Goal: Transaction & Acquisition: Book appointment/travel/reservation

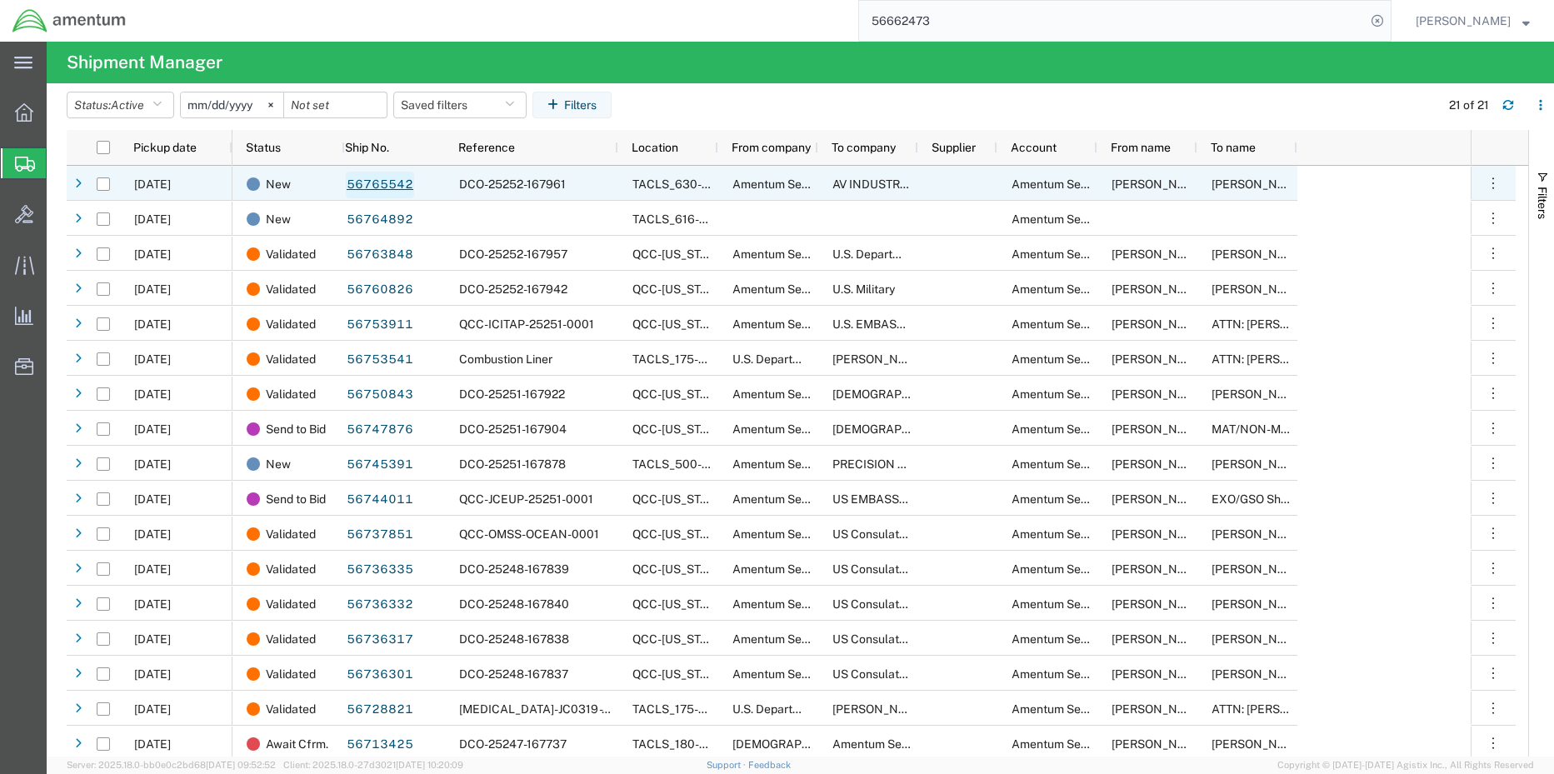
click at [373, 187] on link "56765542" at bounding box center [380, 185] width 68 height 27
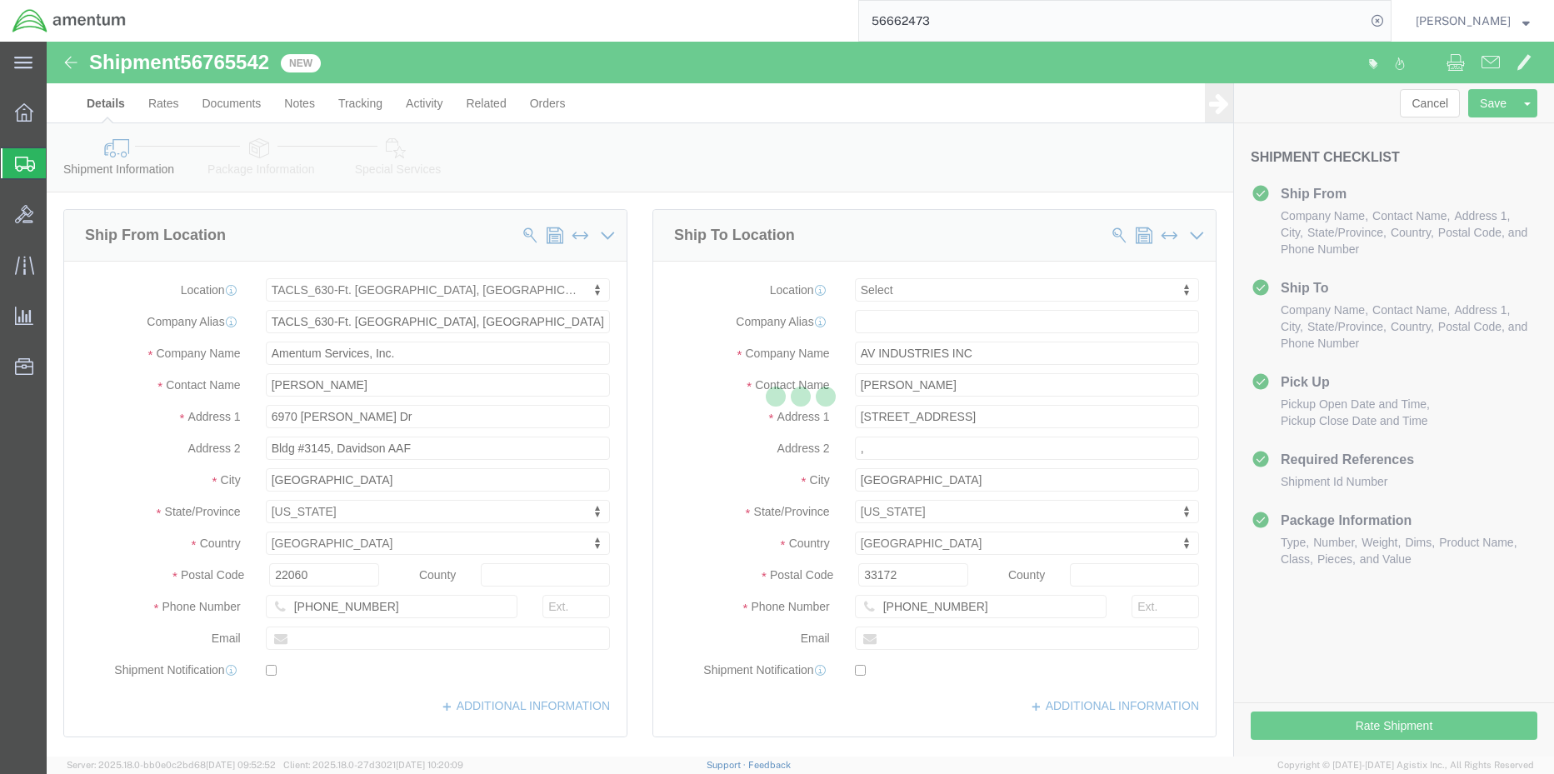
select select "42715"
select select
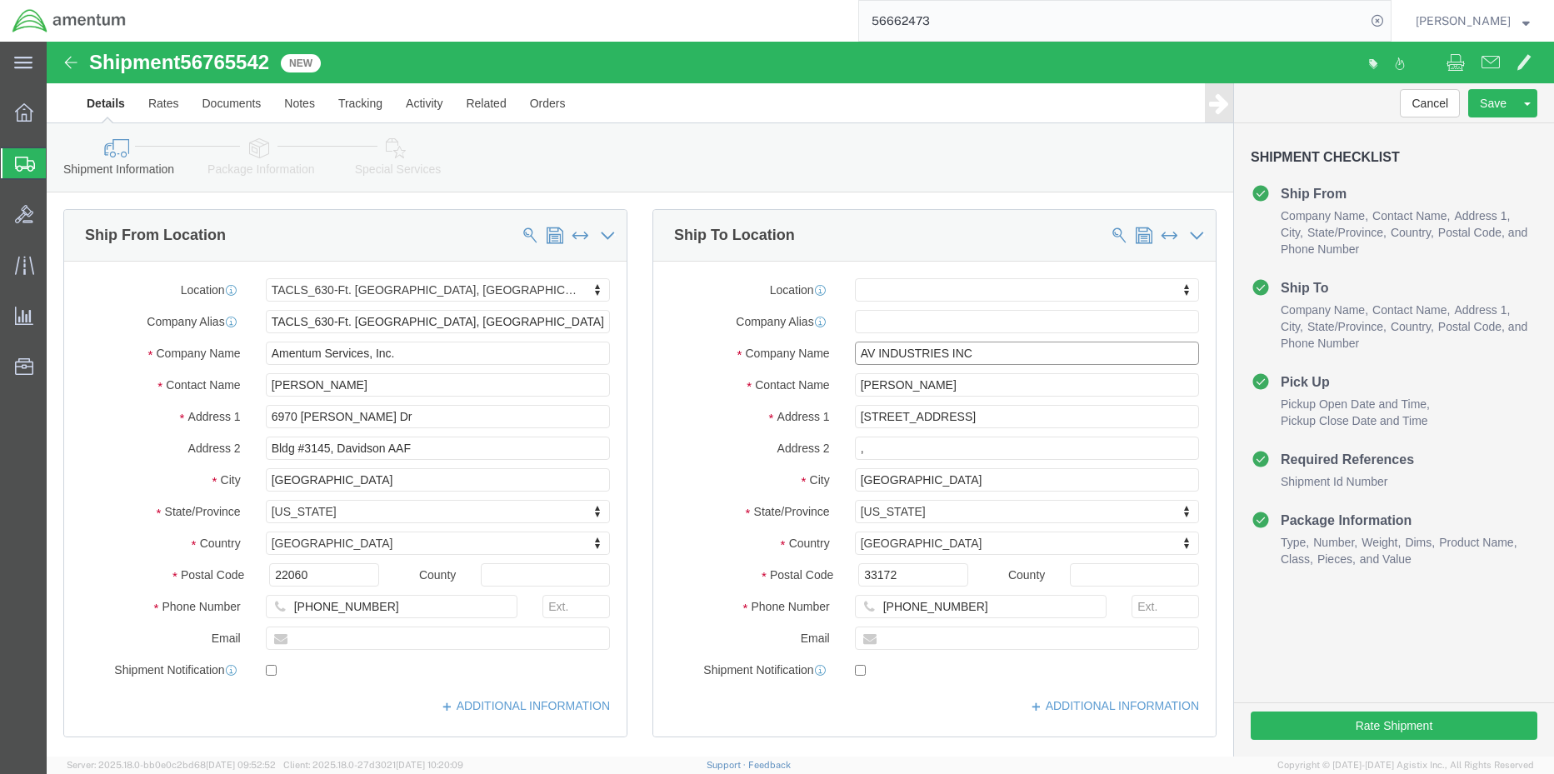
drag, startPoint x: 939, startPoint y: 303, endPoint x: 731, endPoint y: 305, distance: 208.3
click div "Company Name AV INDUSTRIES INC"
click input "text"
drag, startPoint x: 950, startPoint y: 312, endPoint x: 756, endPoint y: 307, distance: 193.4
click div "Company Name AV INDUSTRIES INC"
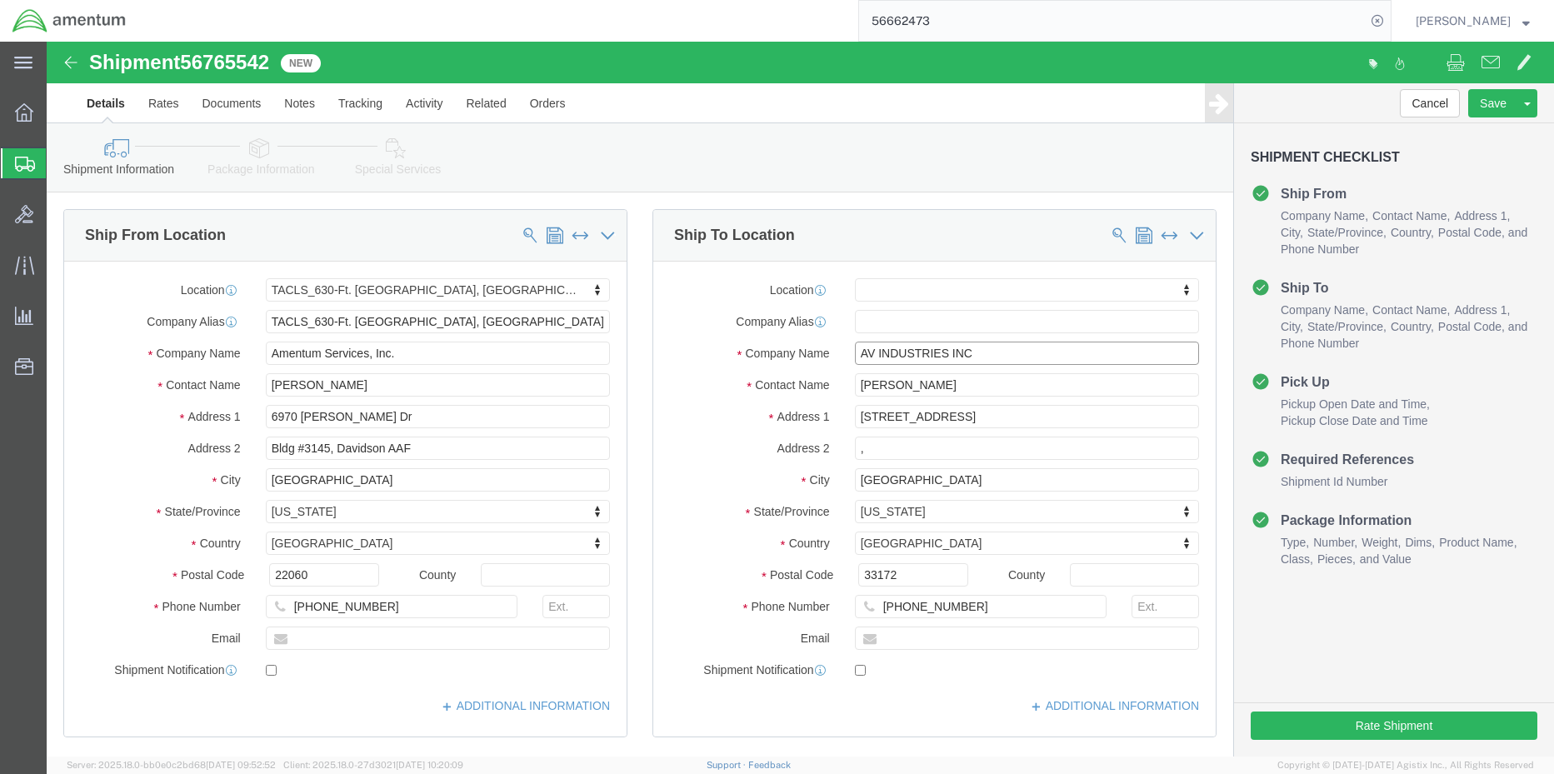
paste input "INTEGRITY AERO SERVICE"
type input "INTEGRITY AERO SERVICE"
click div "Location My Profile Location 1002-4122-6 1006-5256-0 1026-8910-0 1281-0560-3 13…"
drag, startPoint x: 936, startPoint y: 340, endPoint x: 753, endPoint y: 346, distance: 182.5
click div "Contact Name ALEX TRUJILLO"
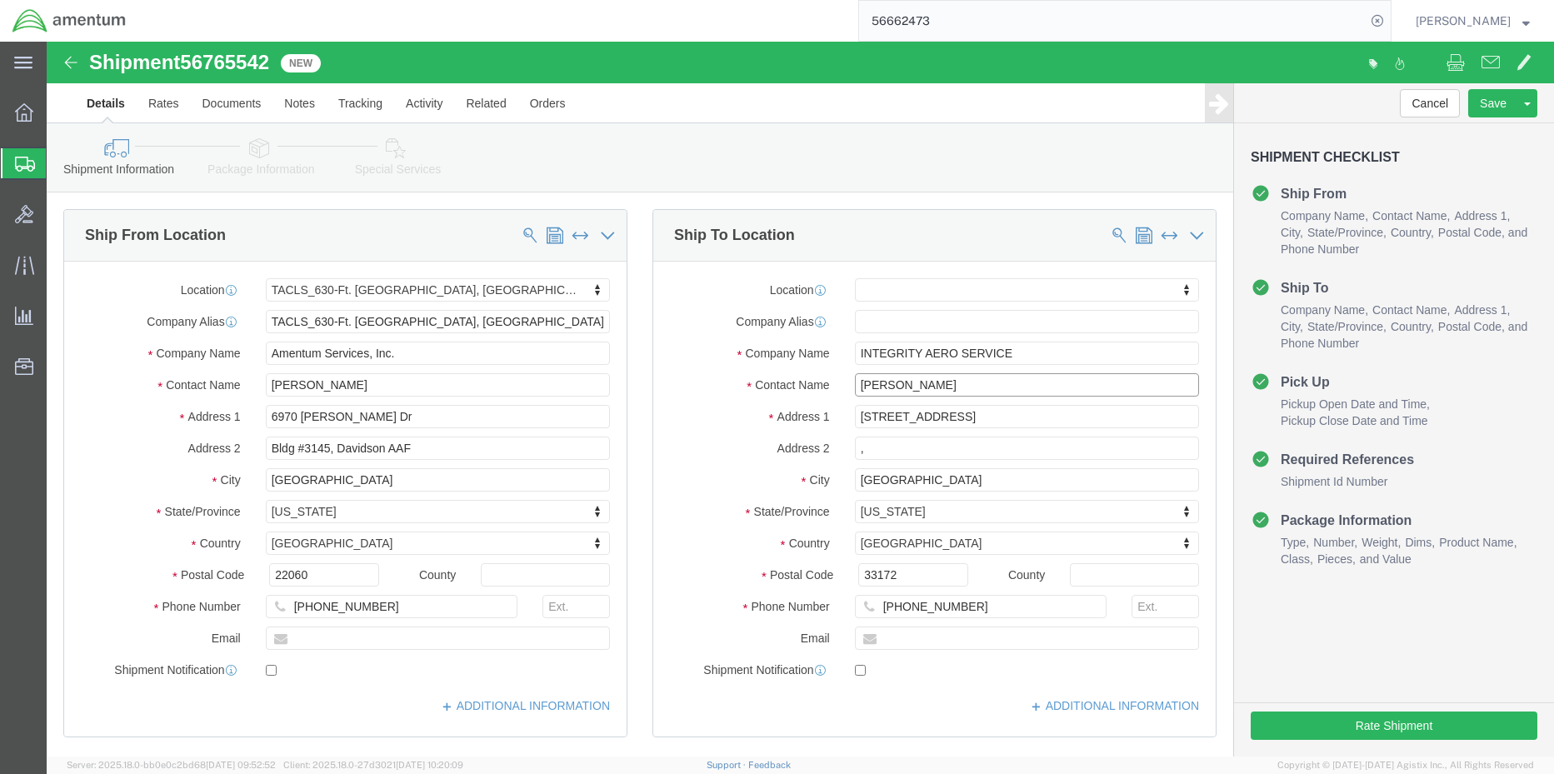
paste input "JAY HATCHER"
type input "JAY HATCHER"
click input "11251 NW 20TH STREET SUITE 120"
drag, startPoint x: 865, startPoint y: 372, endPoint x: 714, endPoint y: 372, distance: 150.8
click div "Address 1 11251 NW 20TH STREET SUITE 120"
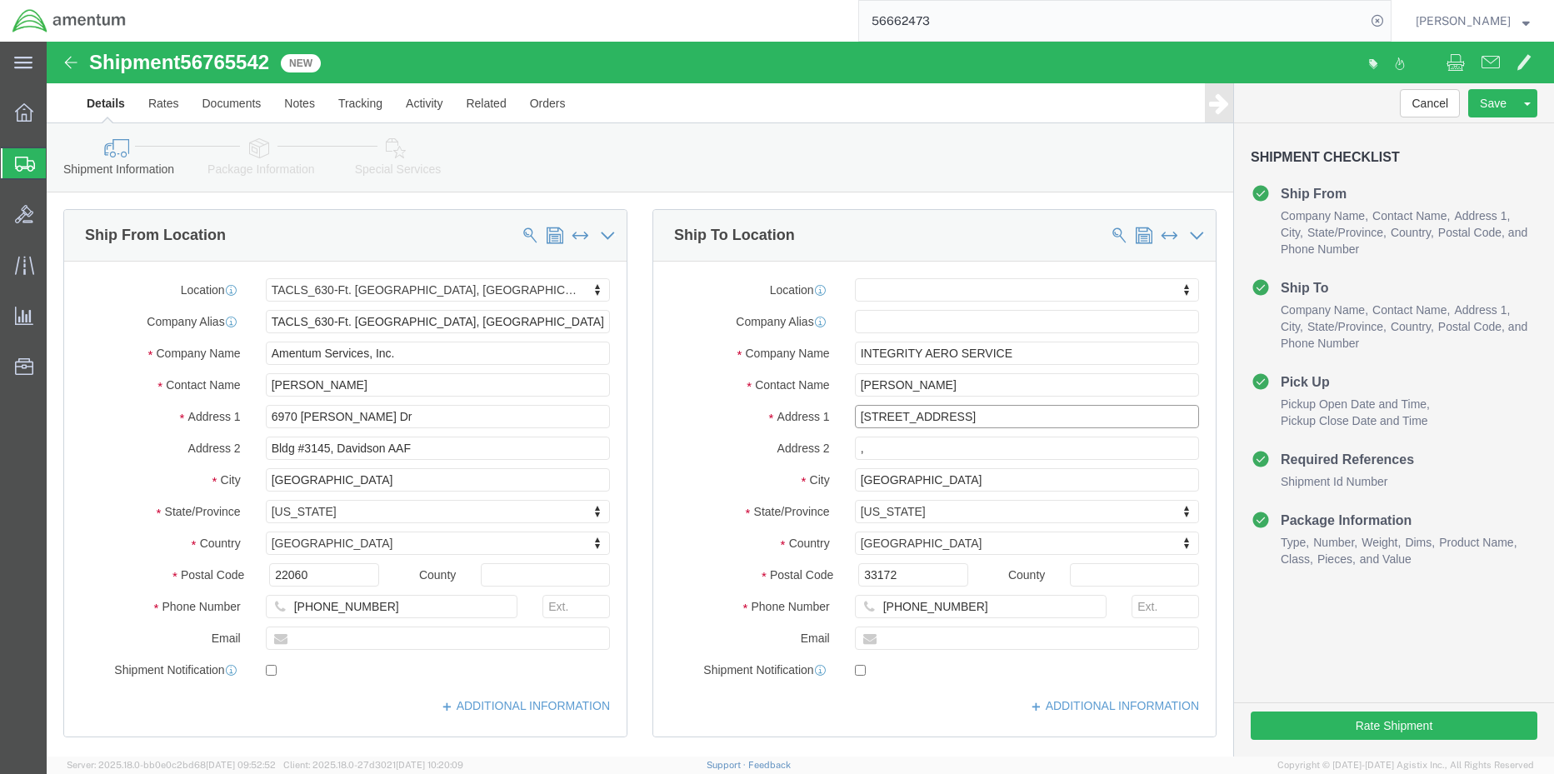
paste input "4829 BRISTOL PARK BLVD"
type input "14829 BRISTOL PARK BLVD"
type input "e"
type input "EDMOND"
type input "O"
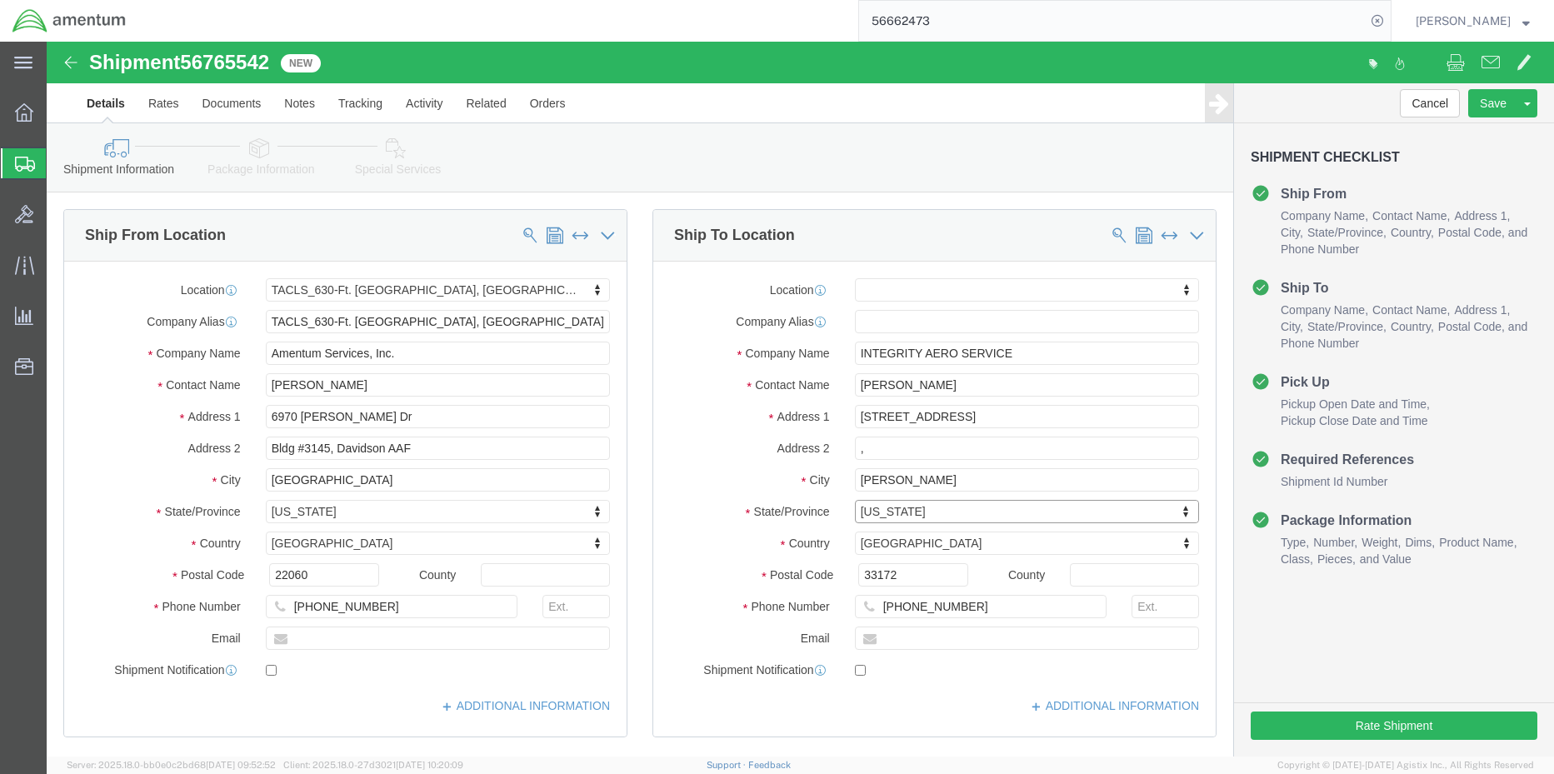
type input "O"
type input "OK"
type input "73013"
type input "8557492444"
click button "Rate Shipment"
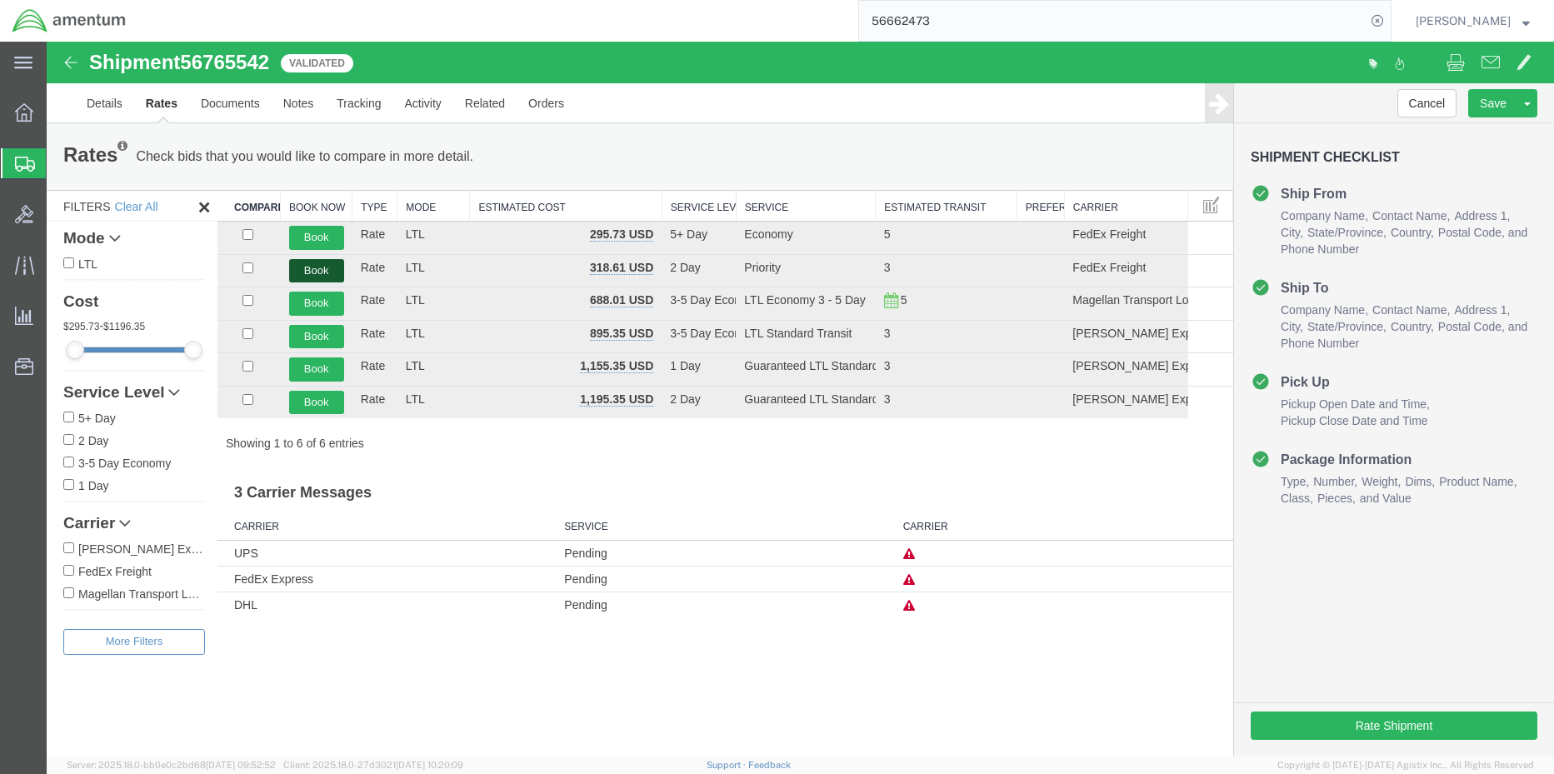
click at [315, 266] on button "Book" at bounding box center [316, 271] width 55 height 24
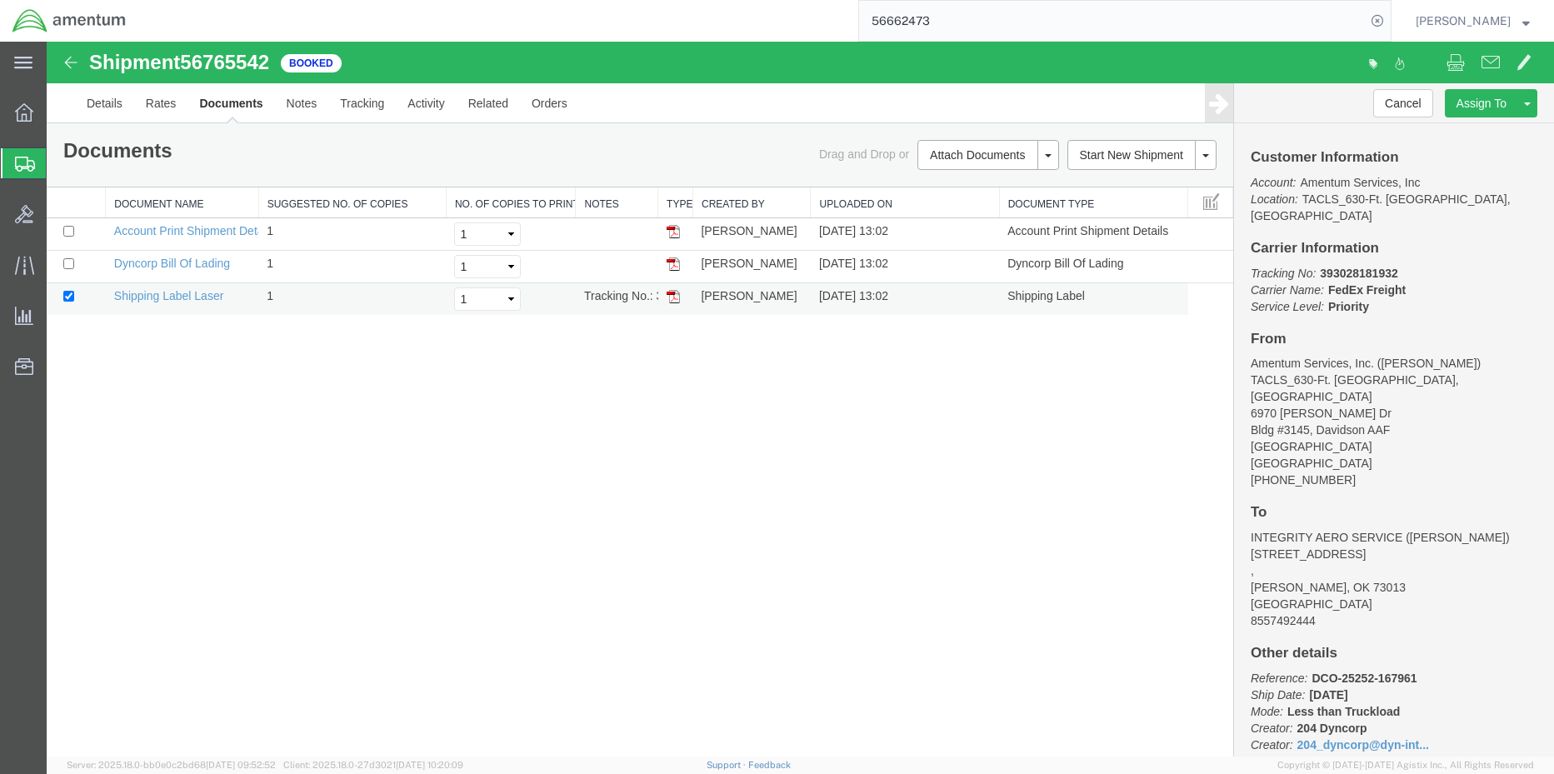
click at [673, 295] on img at bounding box center [672, 296] width 13 height 13
click at [672, 264] on img at bounding box center [672, 263] width 13 height 13
click at [103, 97] on link "Details" at bounding box center [104, 103] width 59 height 40
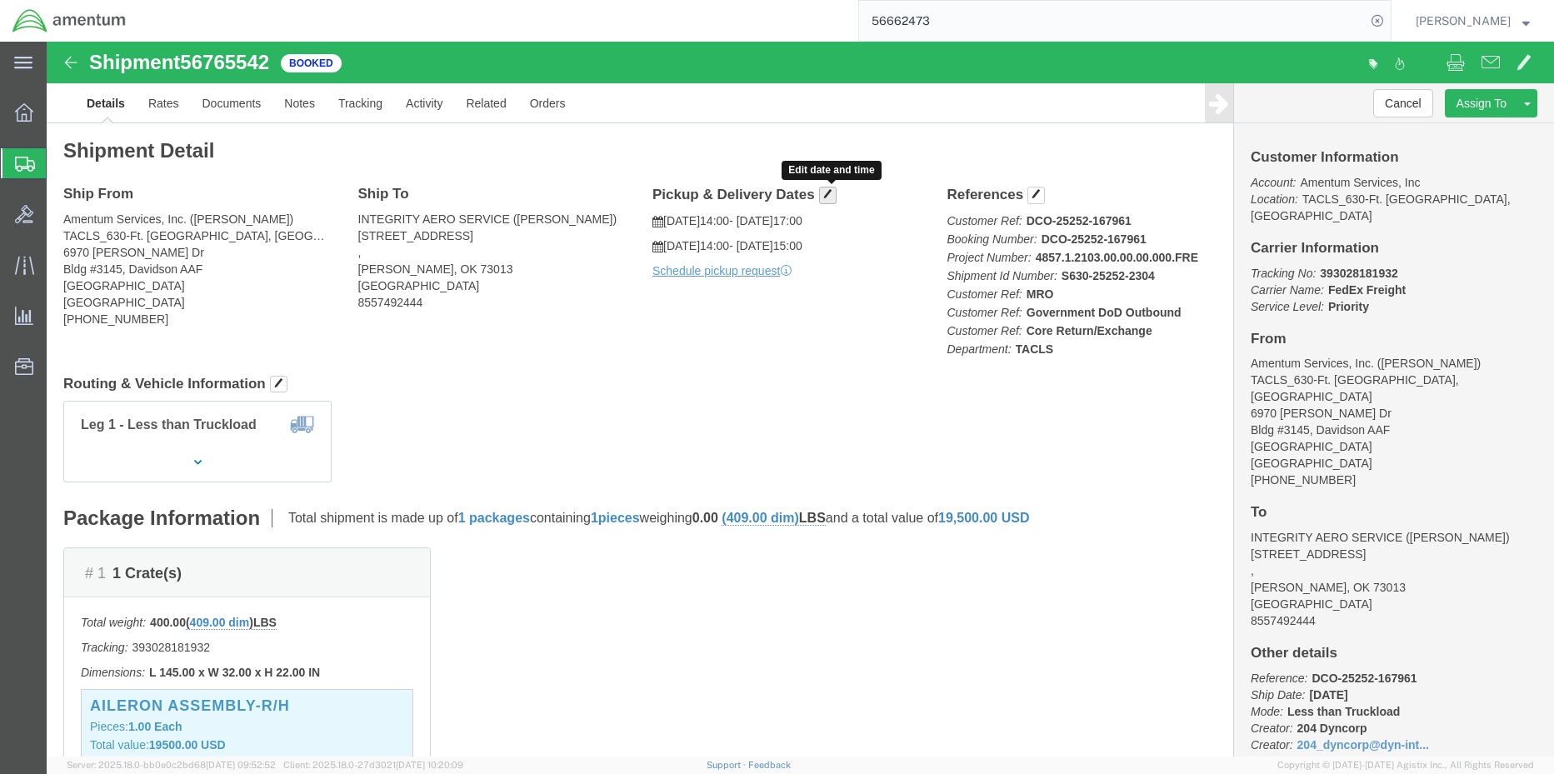
click span "button"
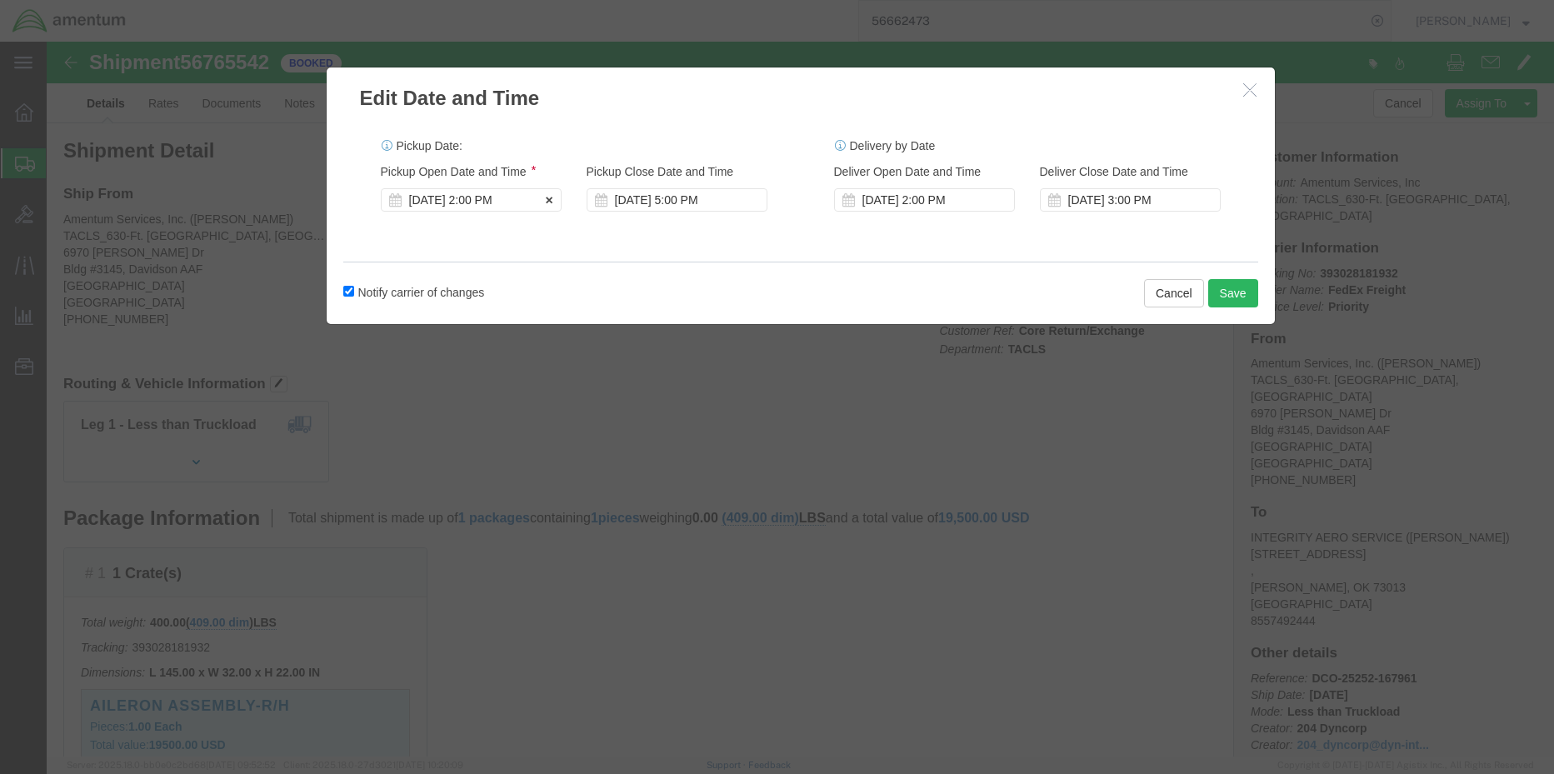
click div "Sep 09 2025 2:00 PM"
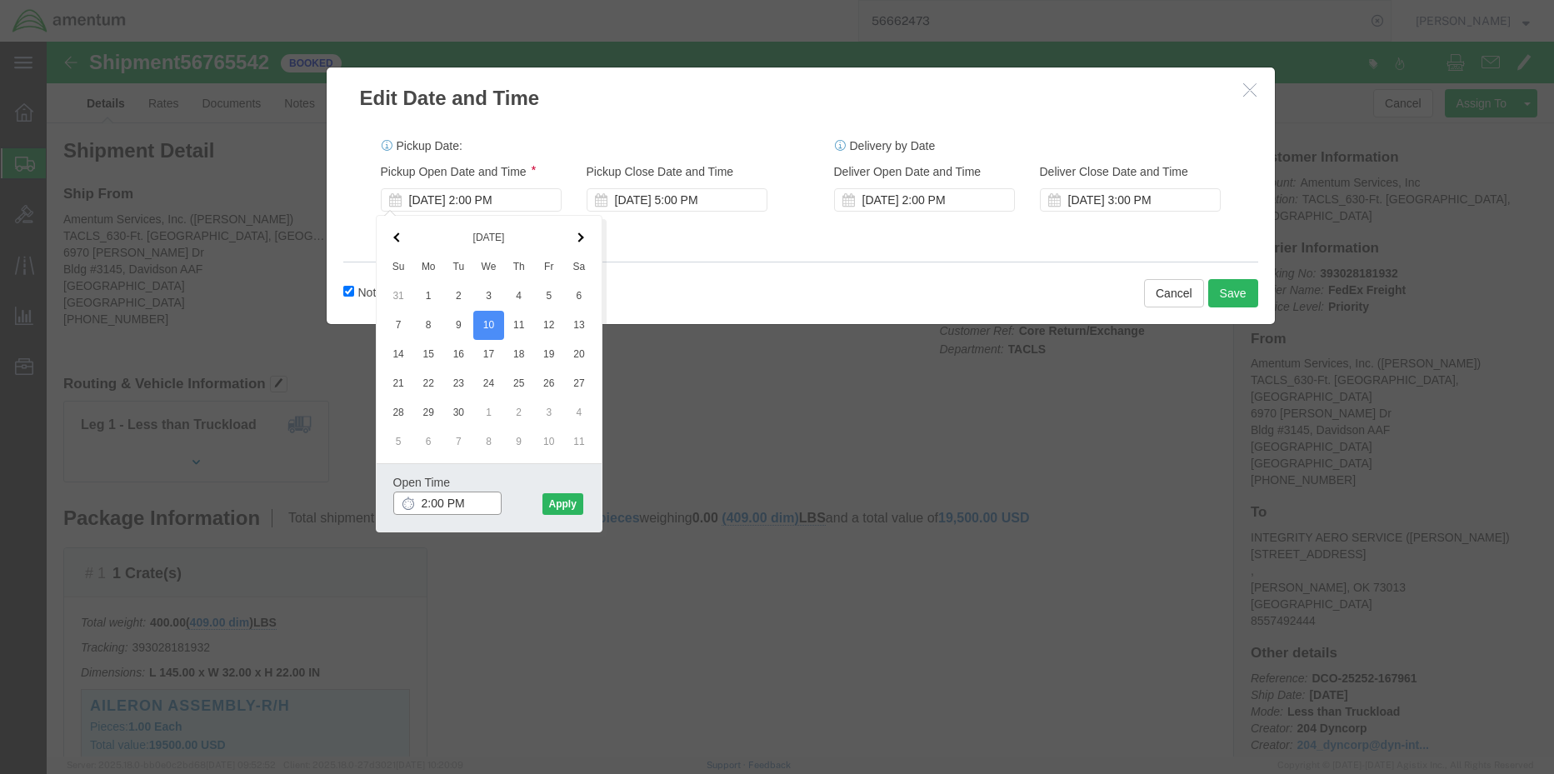
drag, startPoint x: 437, startPoint y: 467, endPoint x: 313, endPoint y: 462, distance: 124.3
click div "Edit Date and Time Pickup Date: Pickup Start Date Pickup Start Time Pickup Open…"
type input "M"
type input "1000"
click button "Apply"
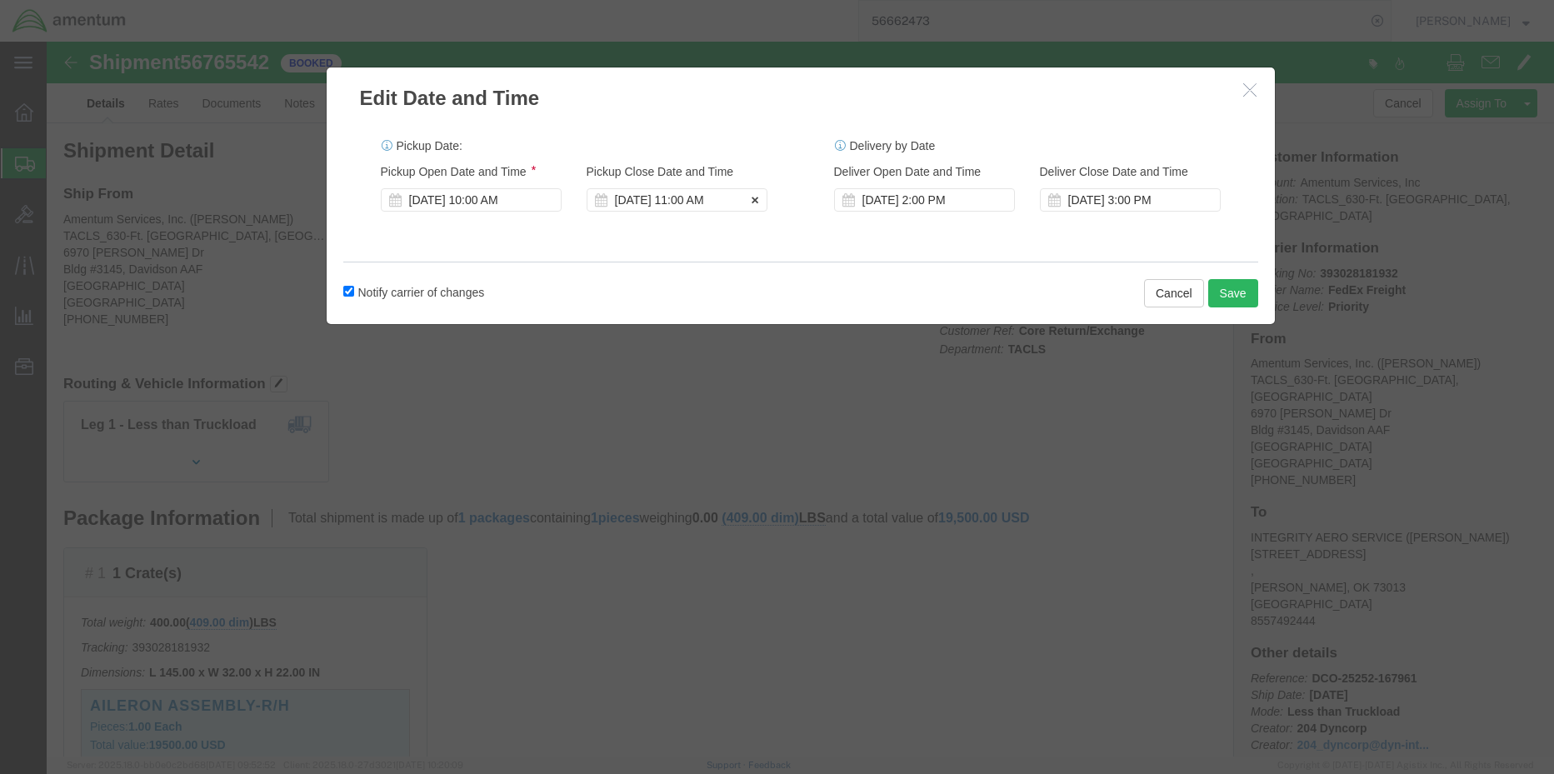
click div "Sep 10 2025 11:00 AM"
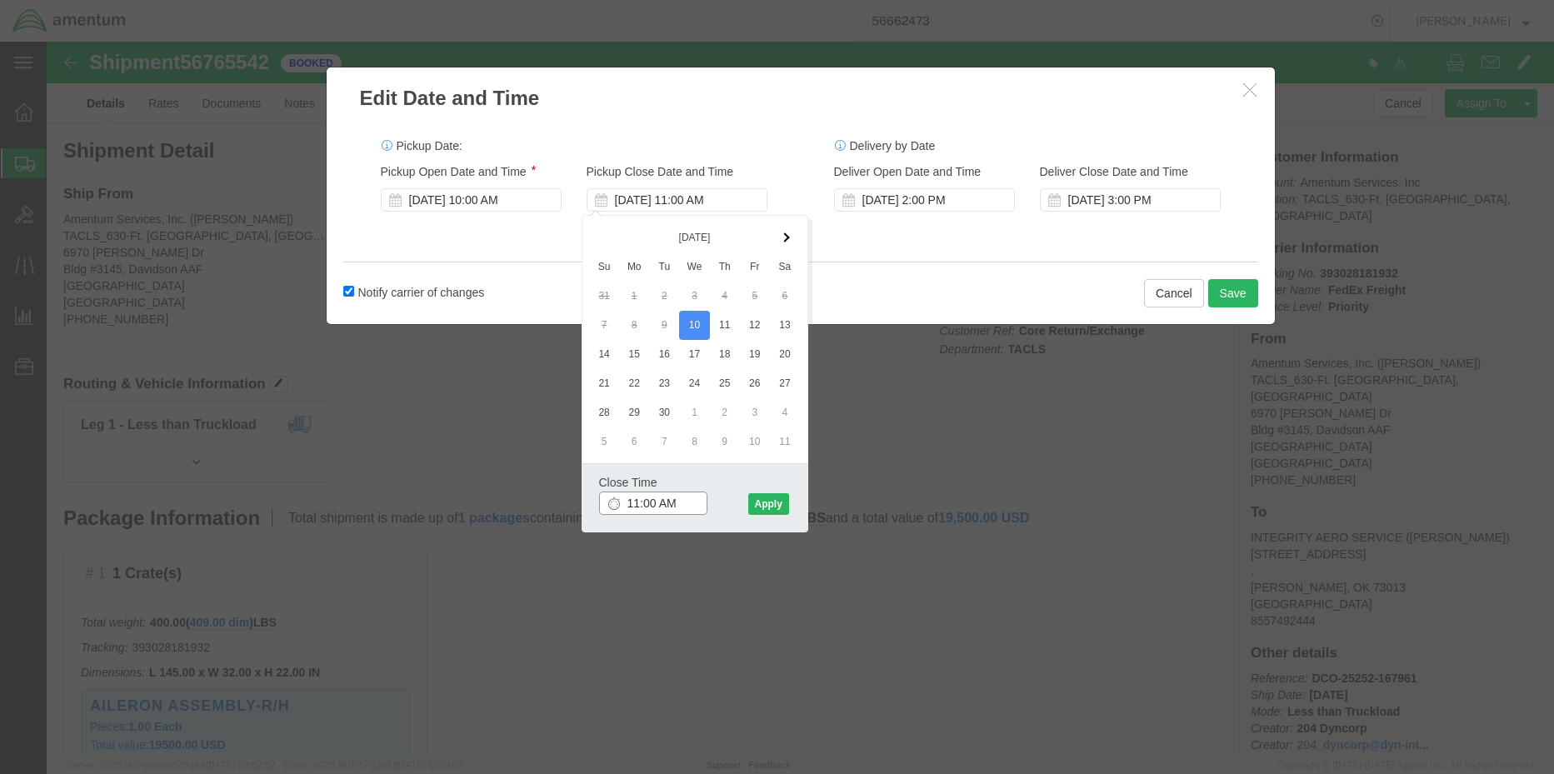
drag, startPoint x: 631, startPoint y: 464, endPoint x: 570, endPoint y: 460, distance: 61.0
click div "11:00 AM"
type input "1600"
click button "Apply"
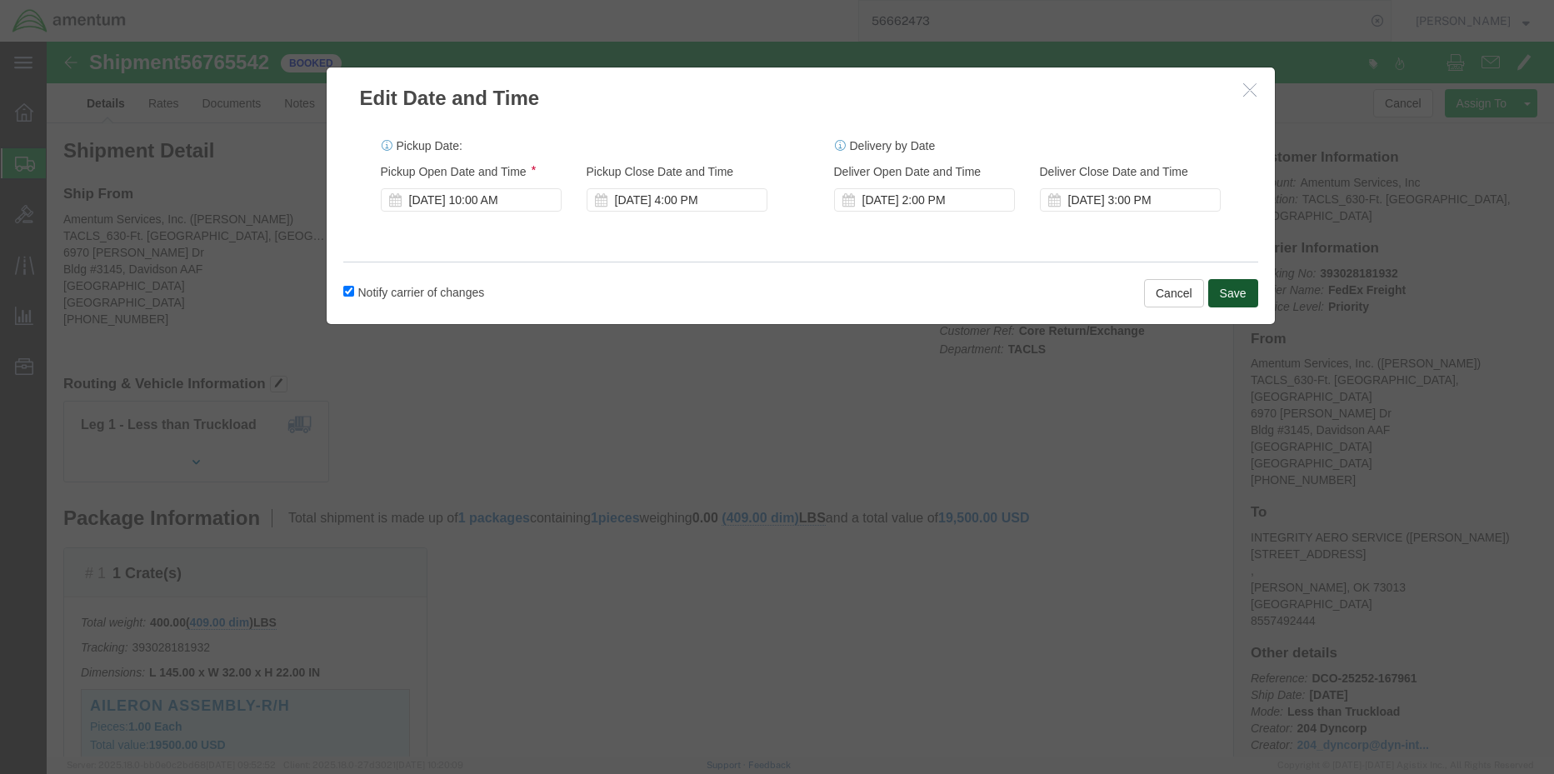
click button "Save"
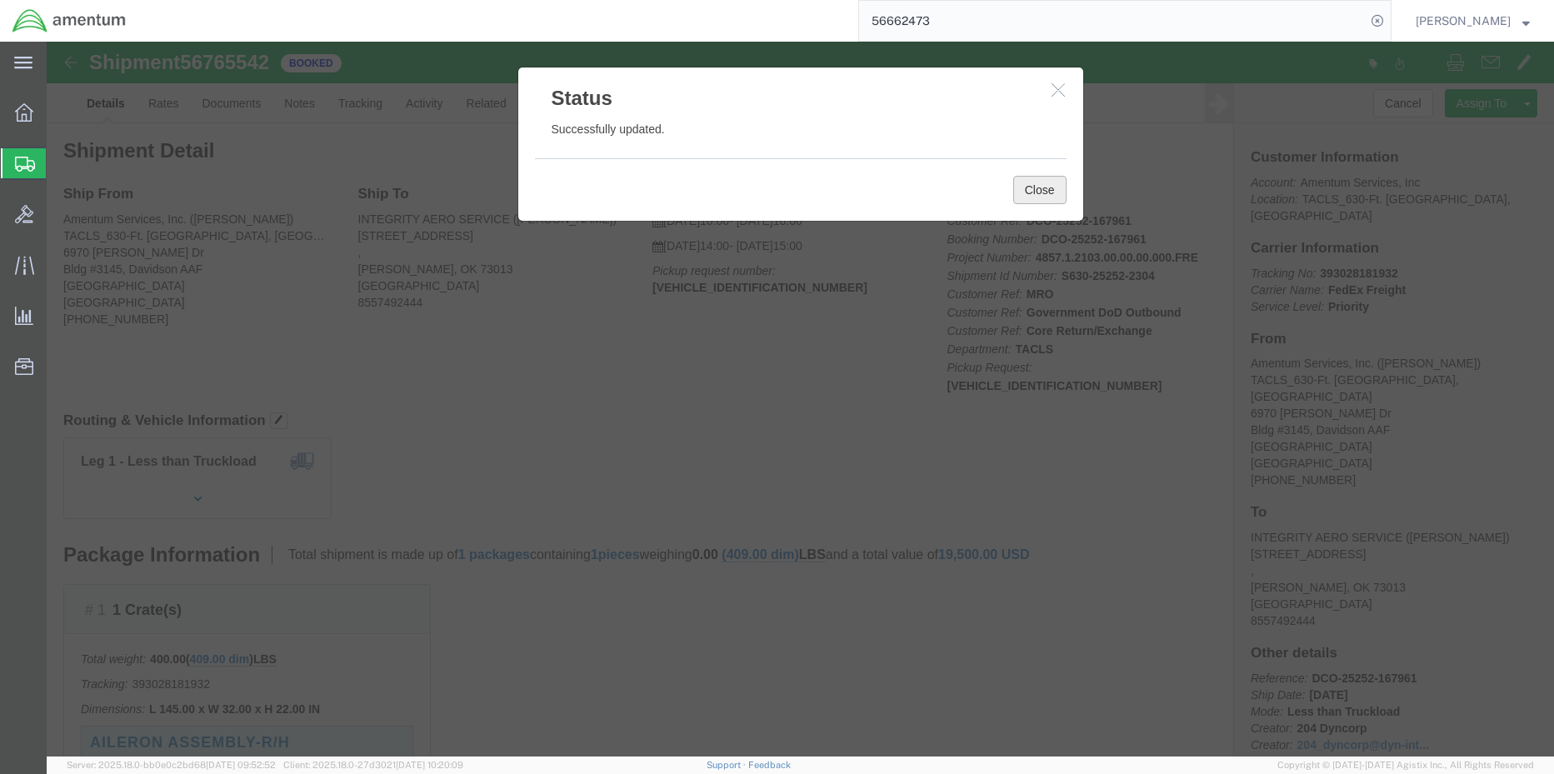
click button "Close"
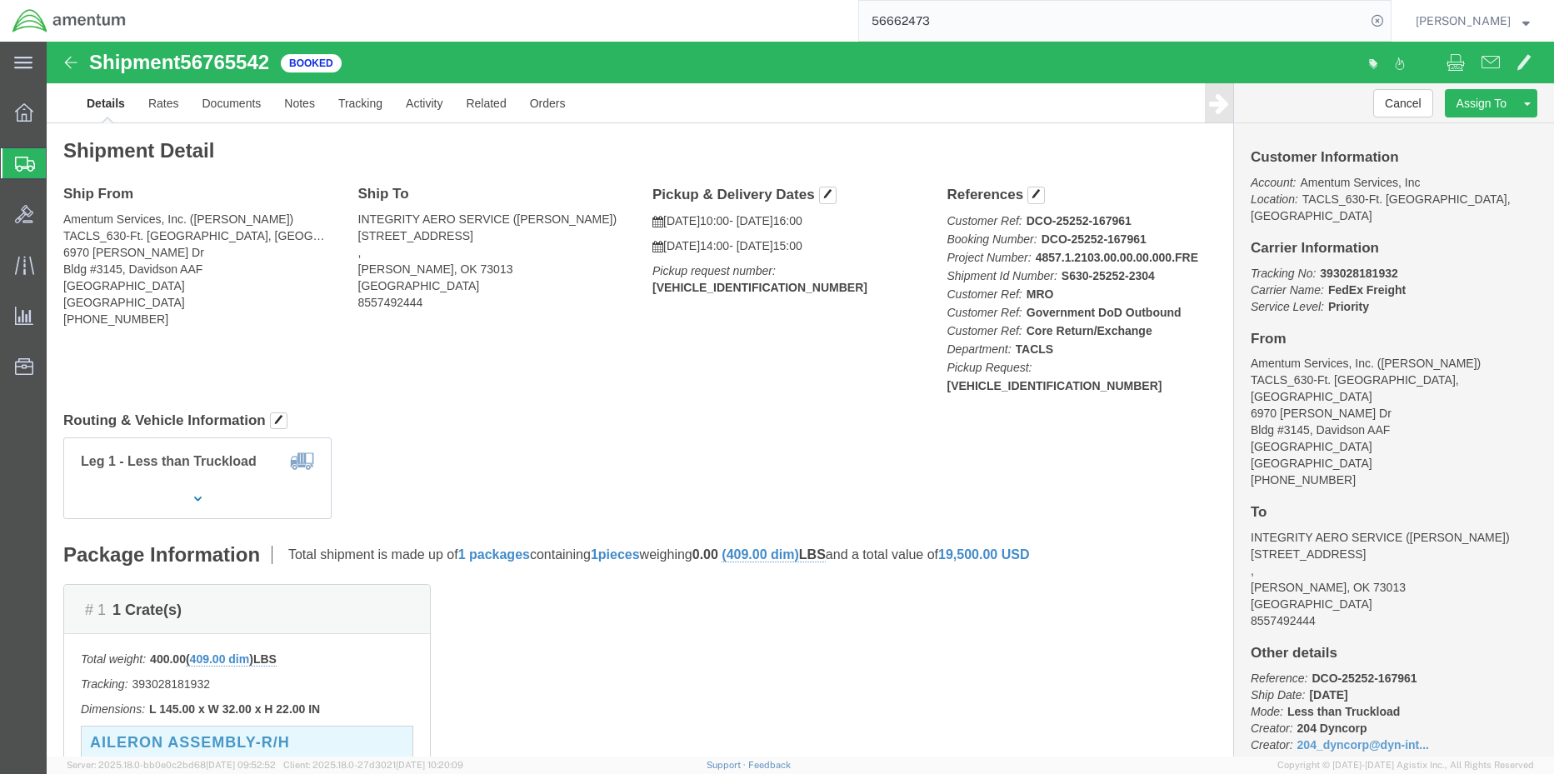
click b "20250909MAN311130"
copy b "20250909MAN311130"
click at [17, 114] on icon at bounding box center [24, 112] width 18 height 18
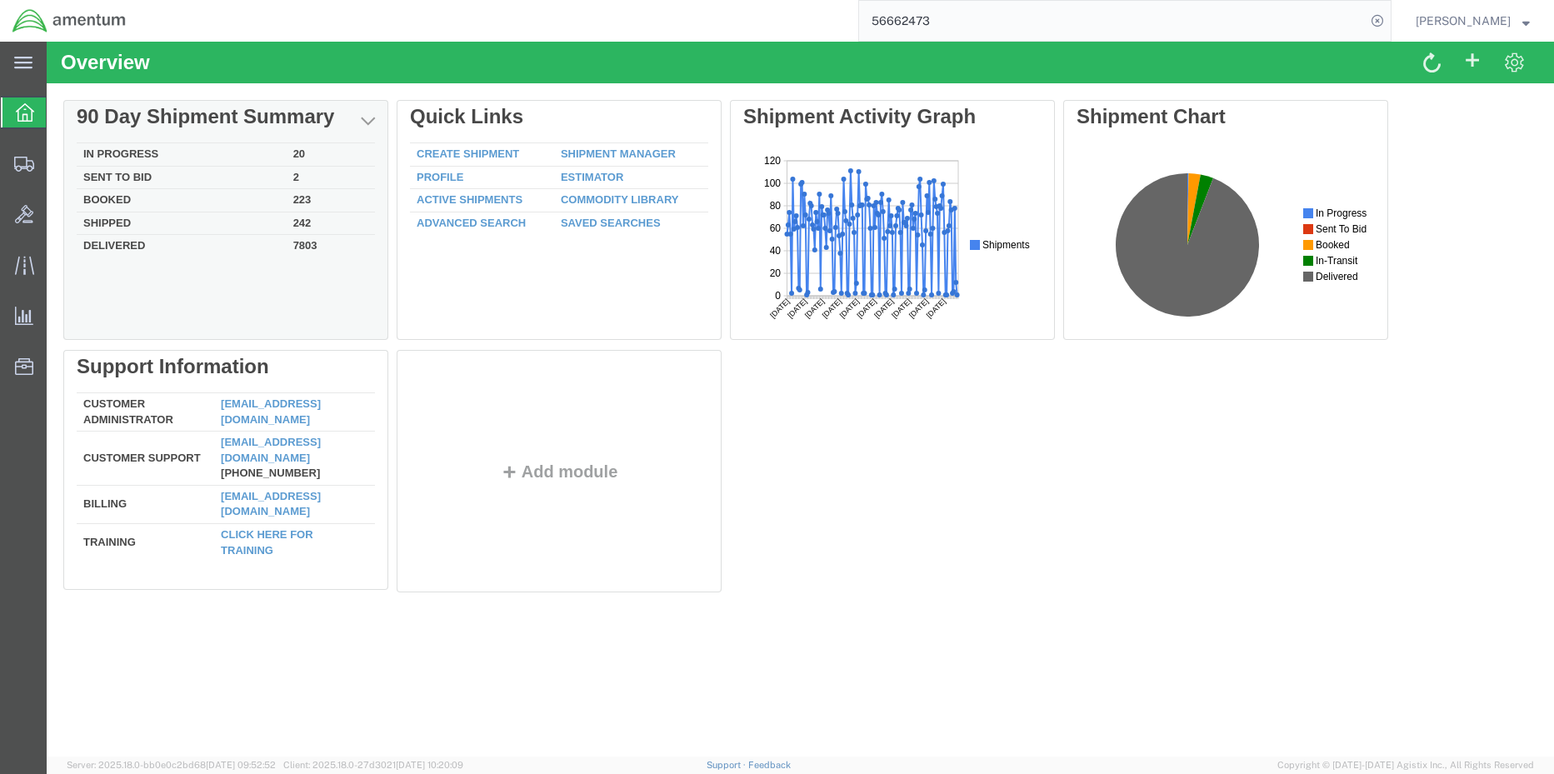
click at [82, 189] on td "Booked" at bounding box center [182, 200] width 210 height 23
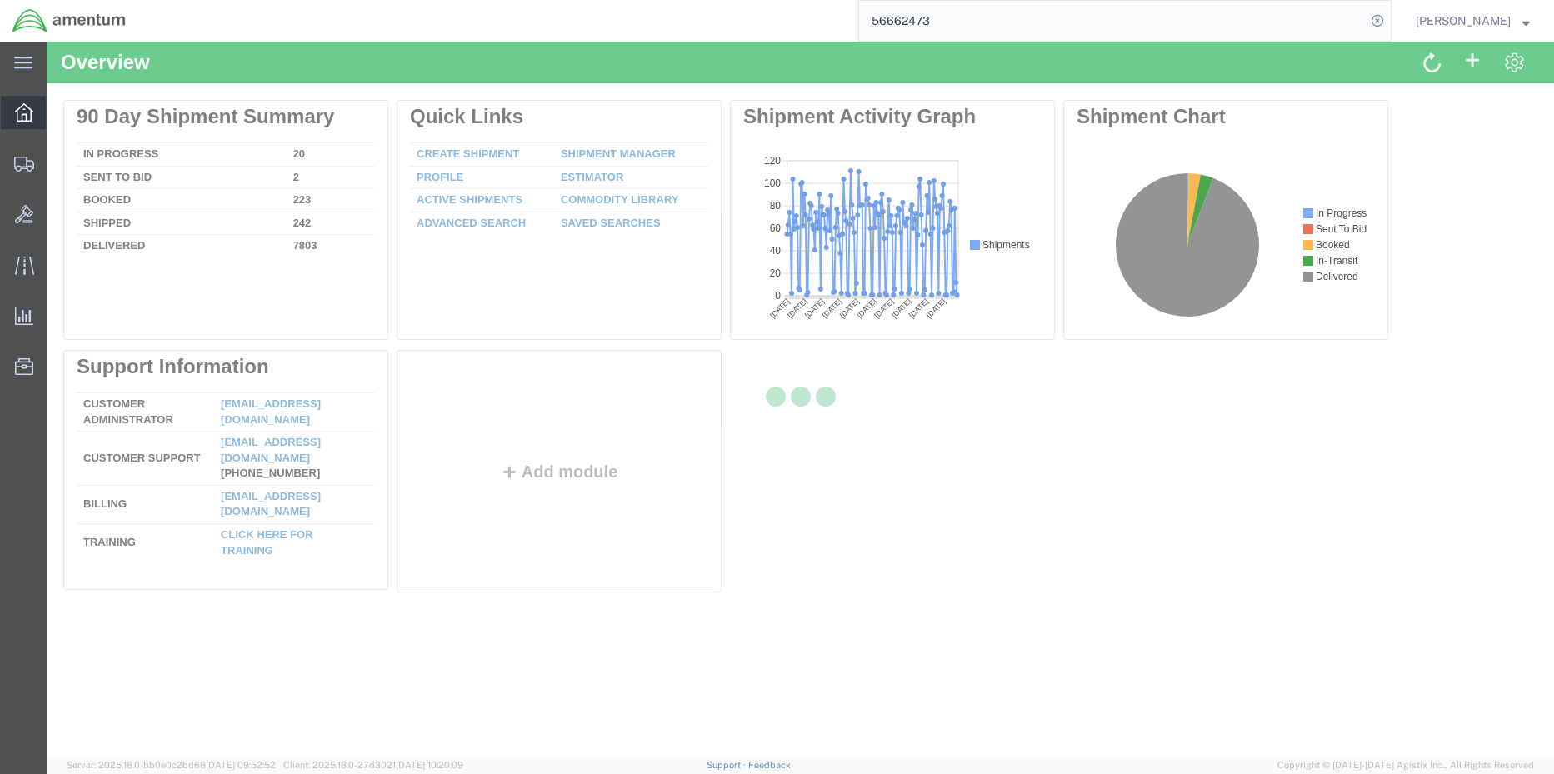
click at [36, 108] on div at bounding box center [24, 112] width 47 height 33
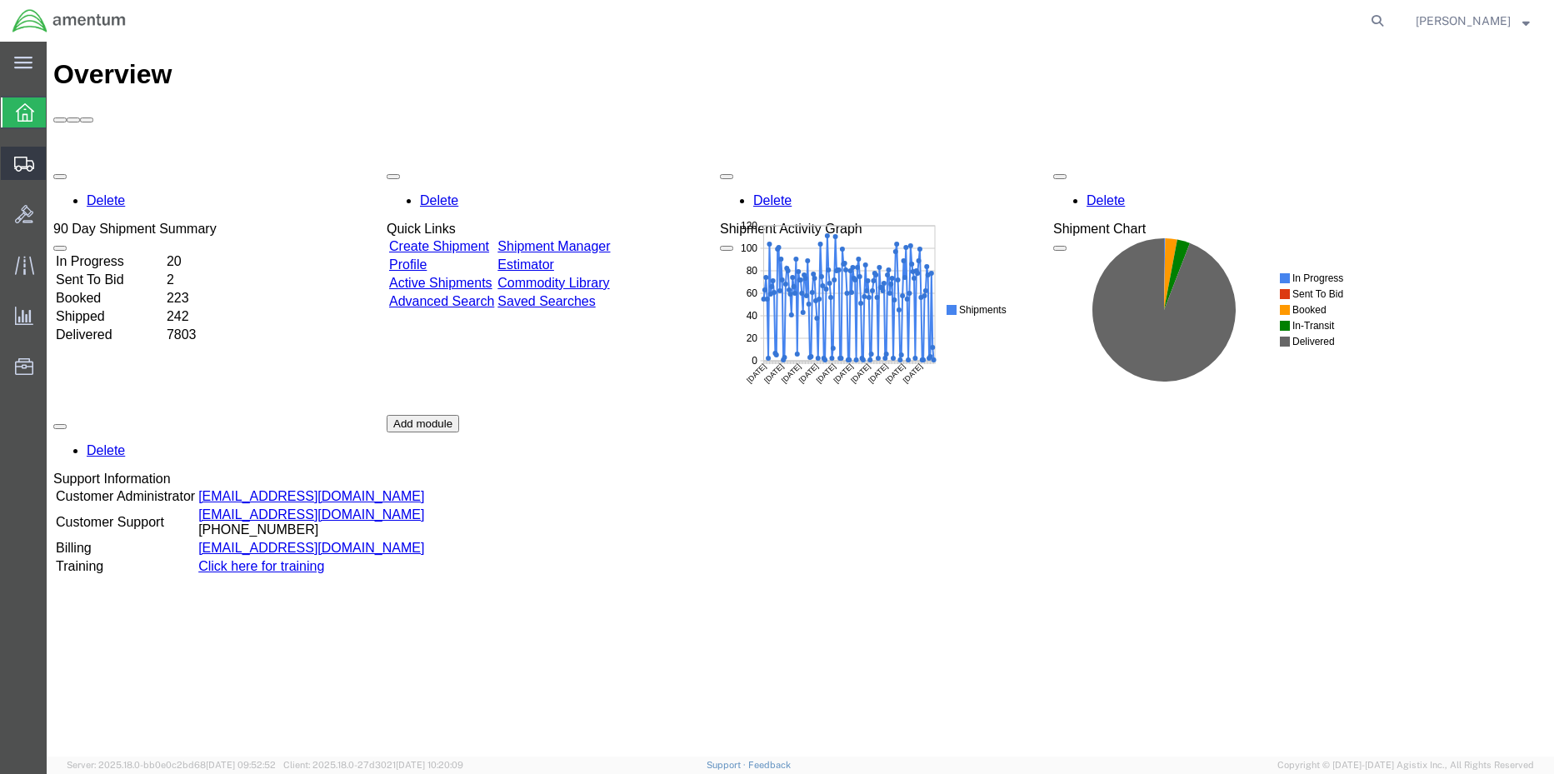
click at [0, 0] on span "Shipment Manager" at bounding box center [0, 0] width 0 height 0
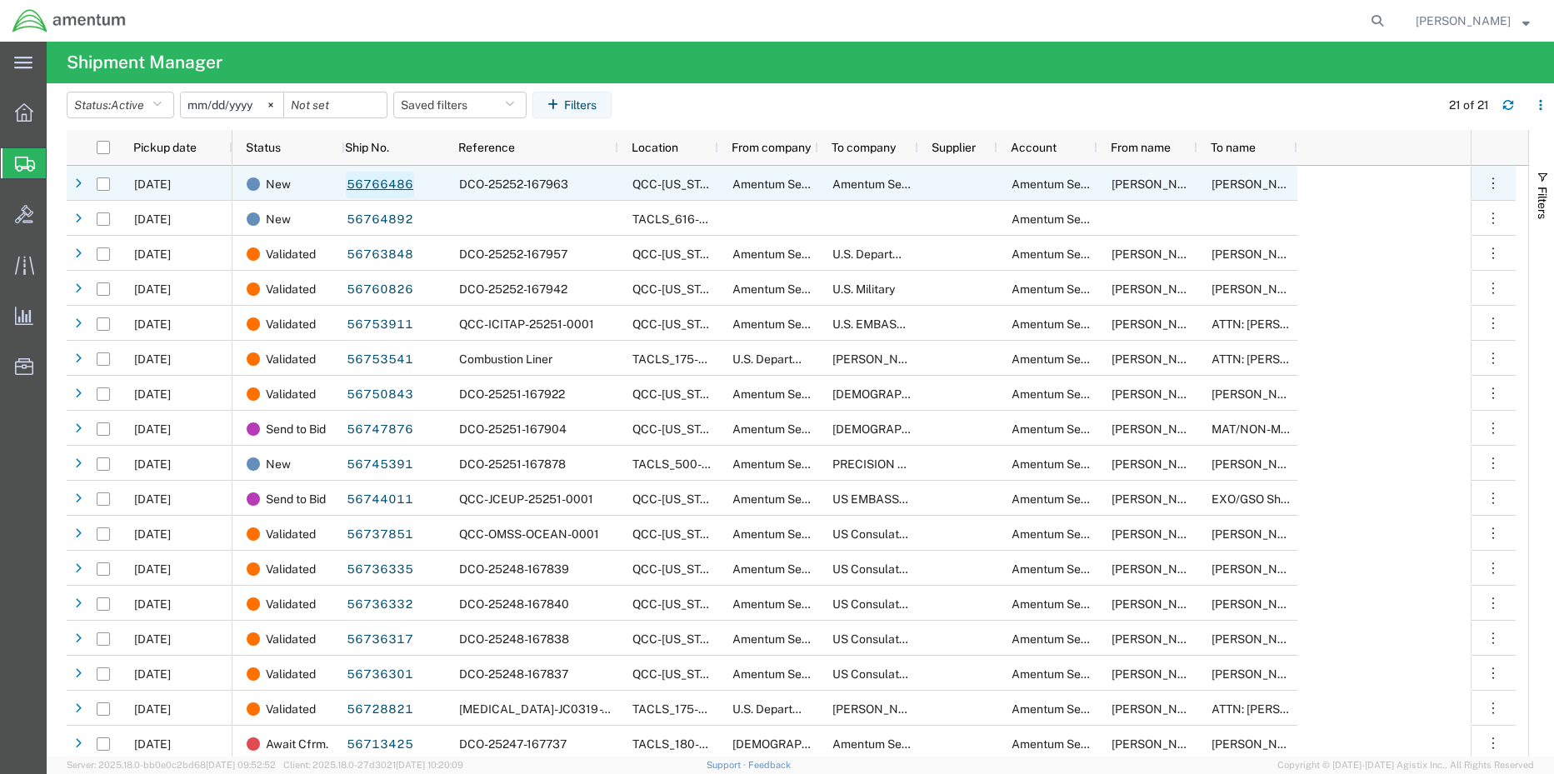
click at [401, 184] on link "56766486" at bounding box center [380, 185] width 68 height 27
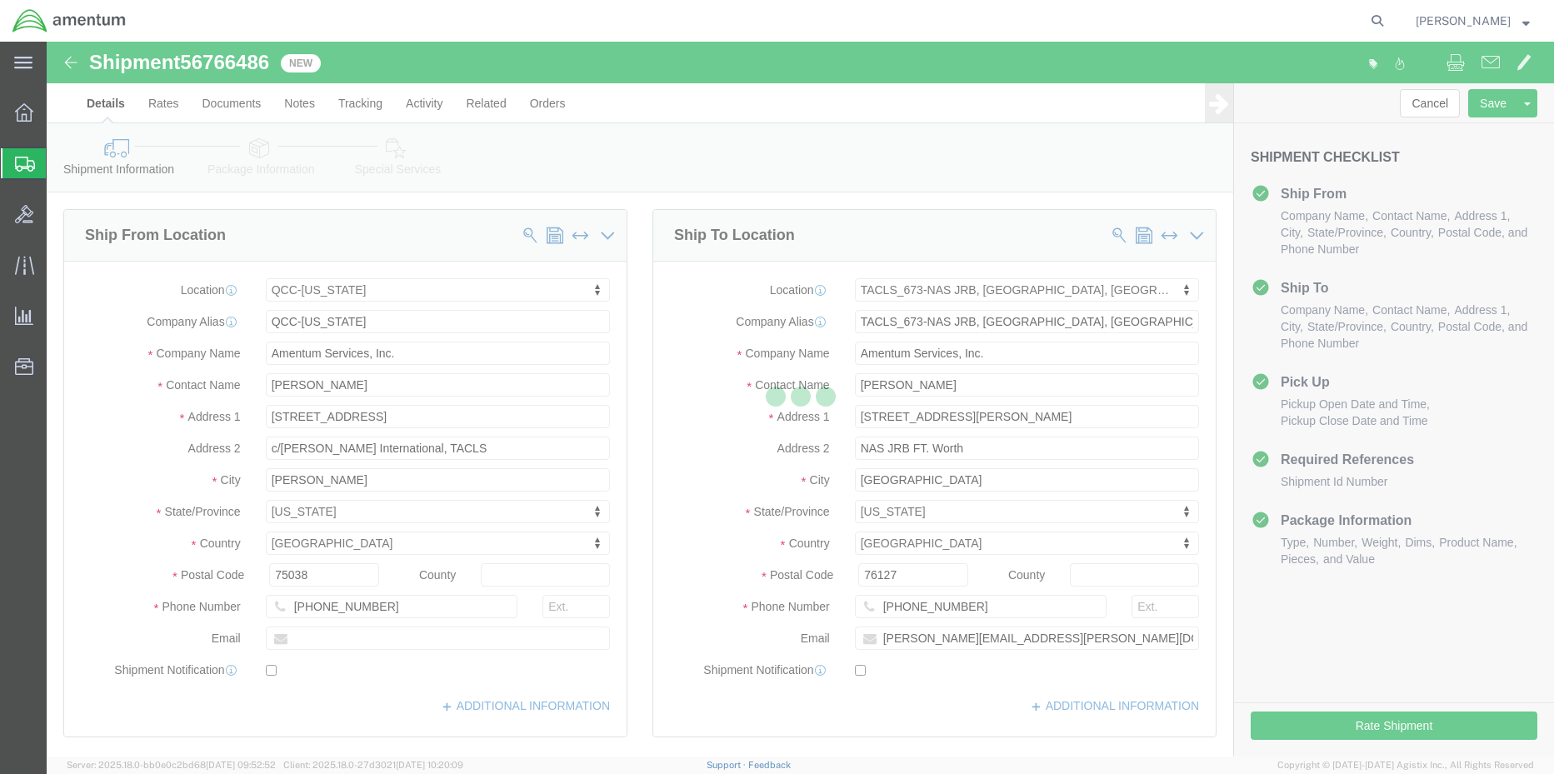
select select "42668"
select select "42735"
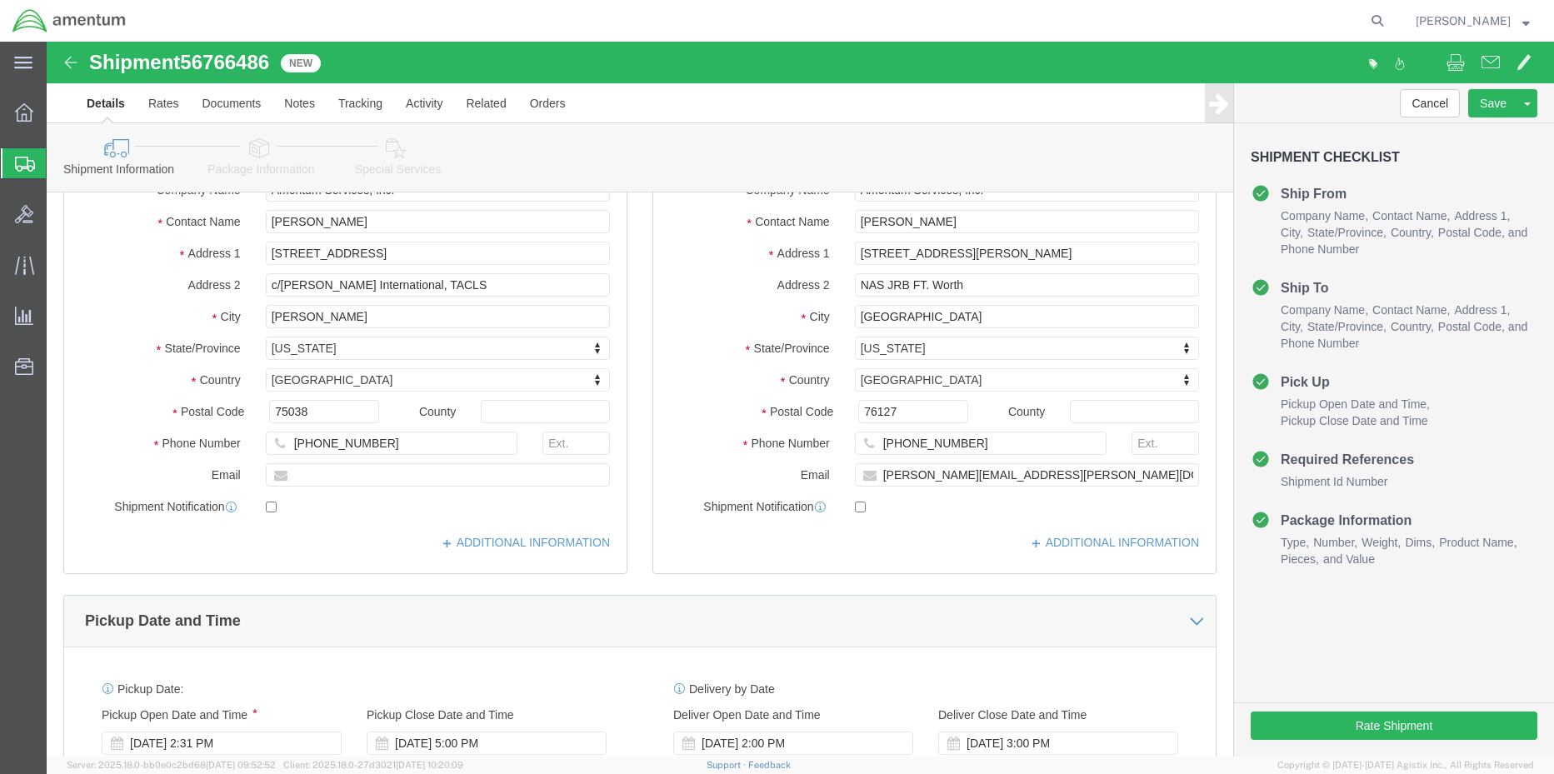
scroll to position [167, 0]
click button "Rate Shipment"
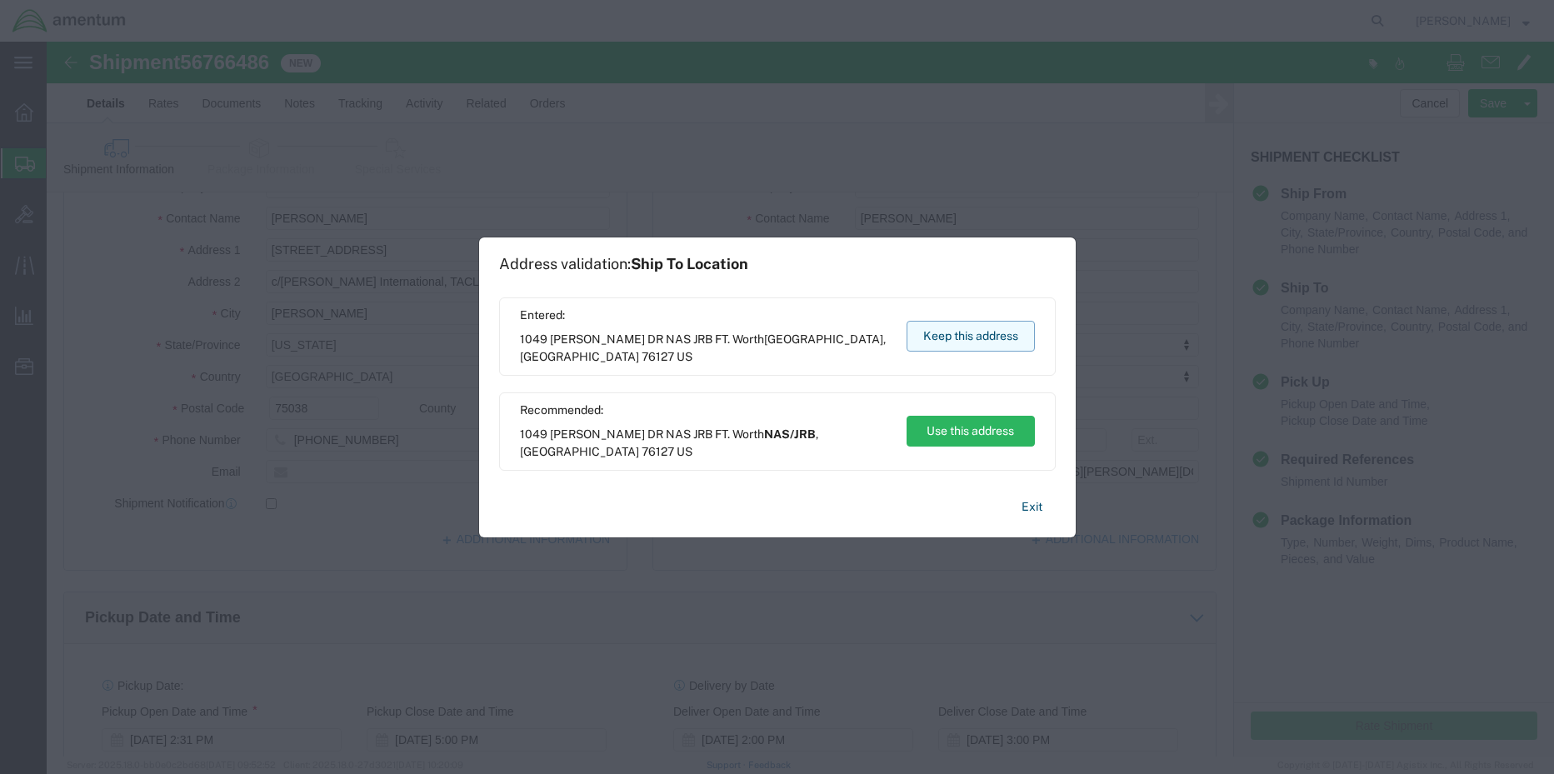
drag, startPoint x: 966, startPoint y: 332, endPoint x: 920, endPoint y: 292, distance: 62.0
click at [966, 333] on button "Keep this address" at bounding box center [970, 336] width 128 height 31
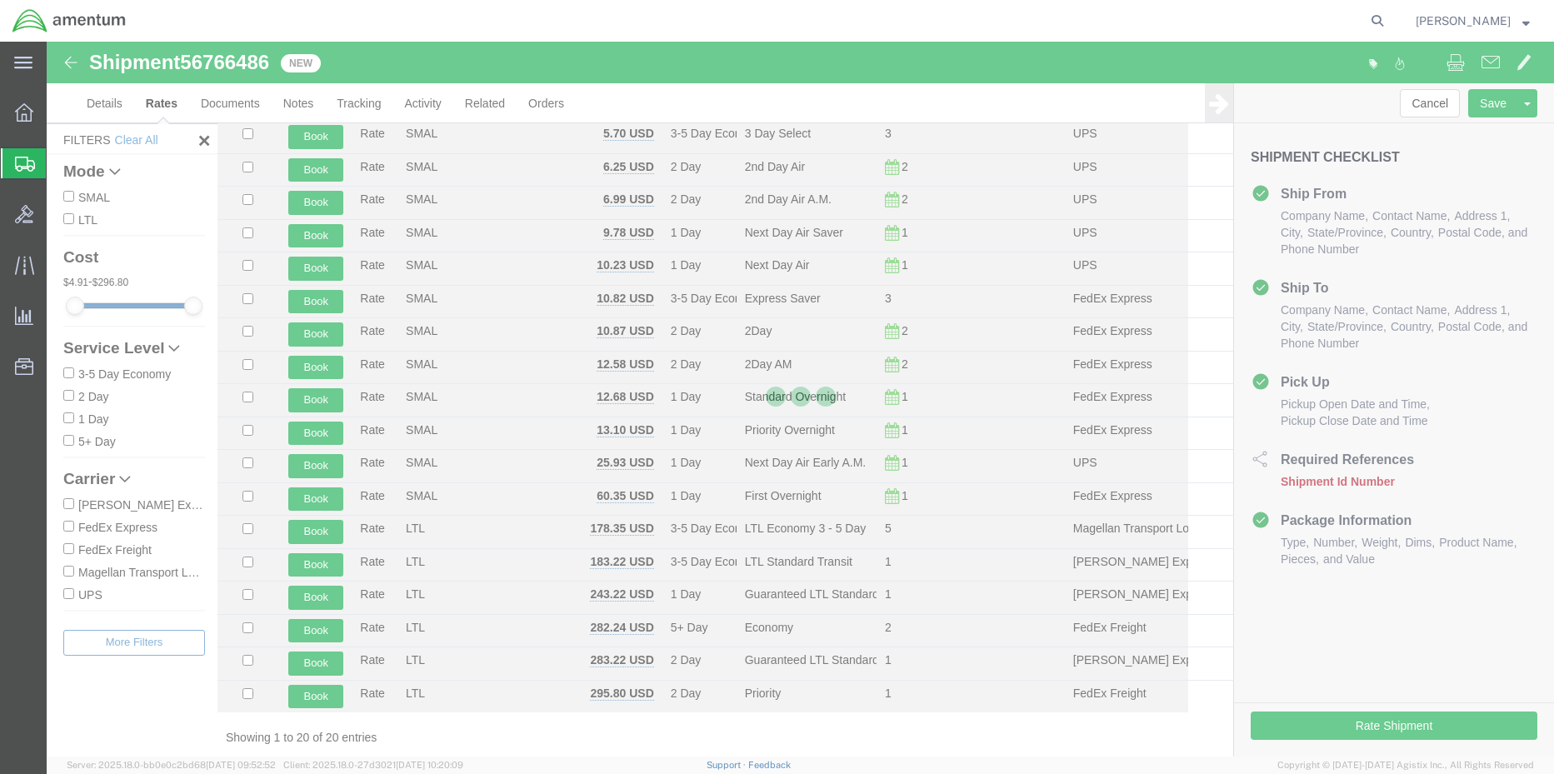
scroll to position [157, 0]
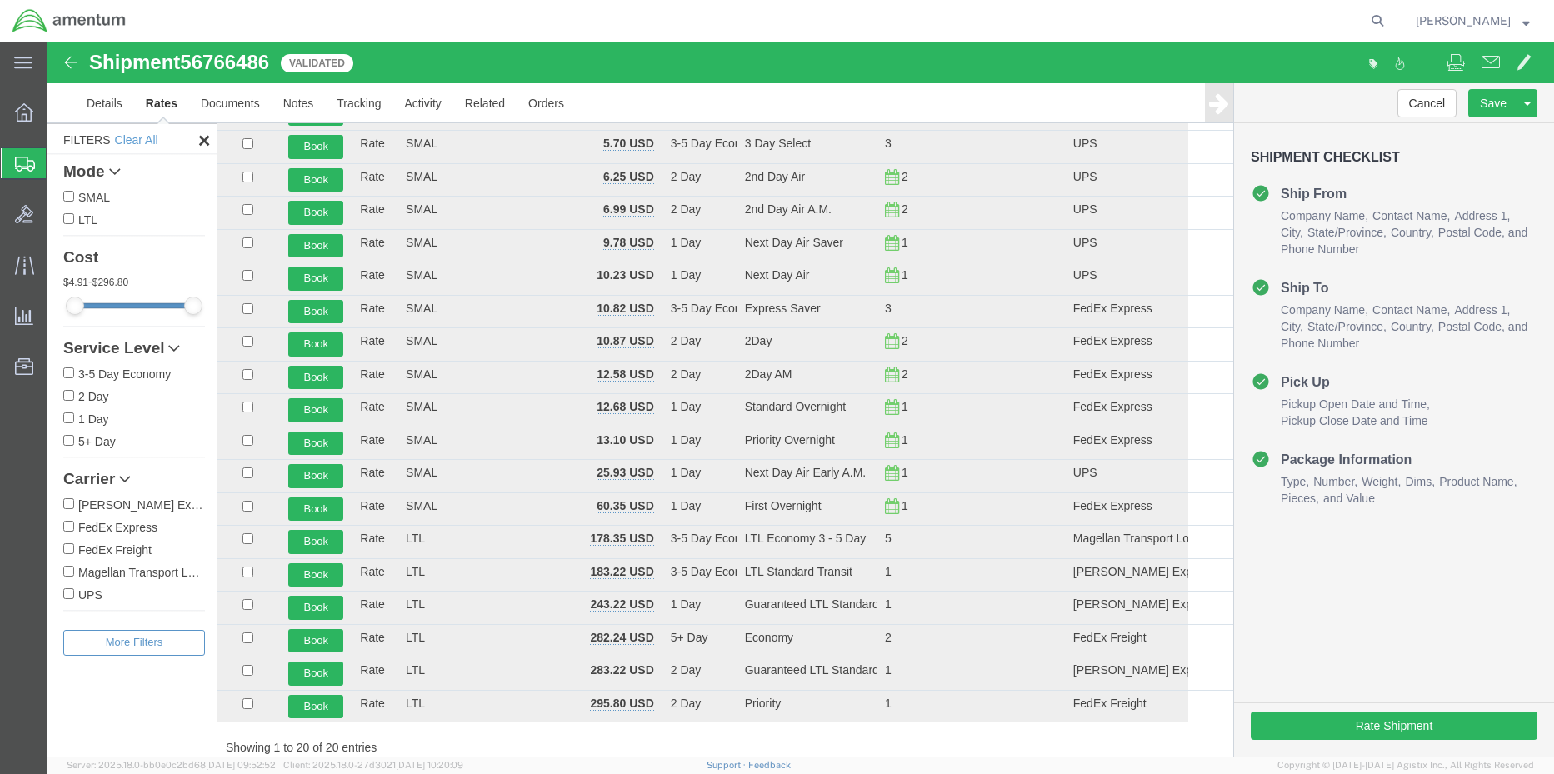
click at [68, 527] on input "FedEx Express" at bounding box center [68, 526] width 11 height 11
checkbox input "true"
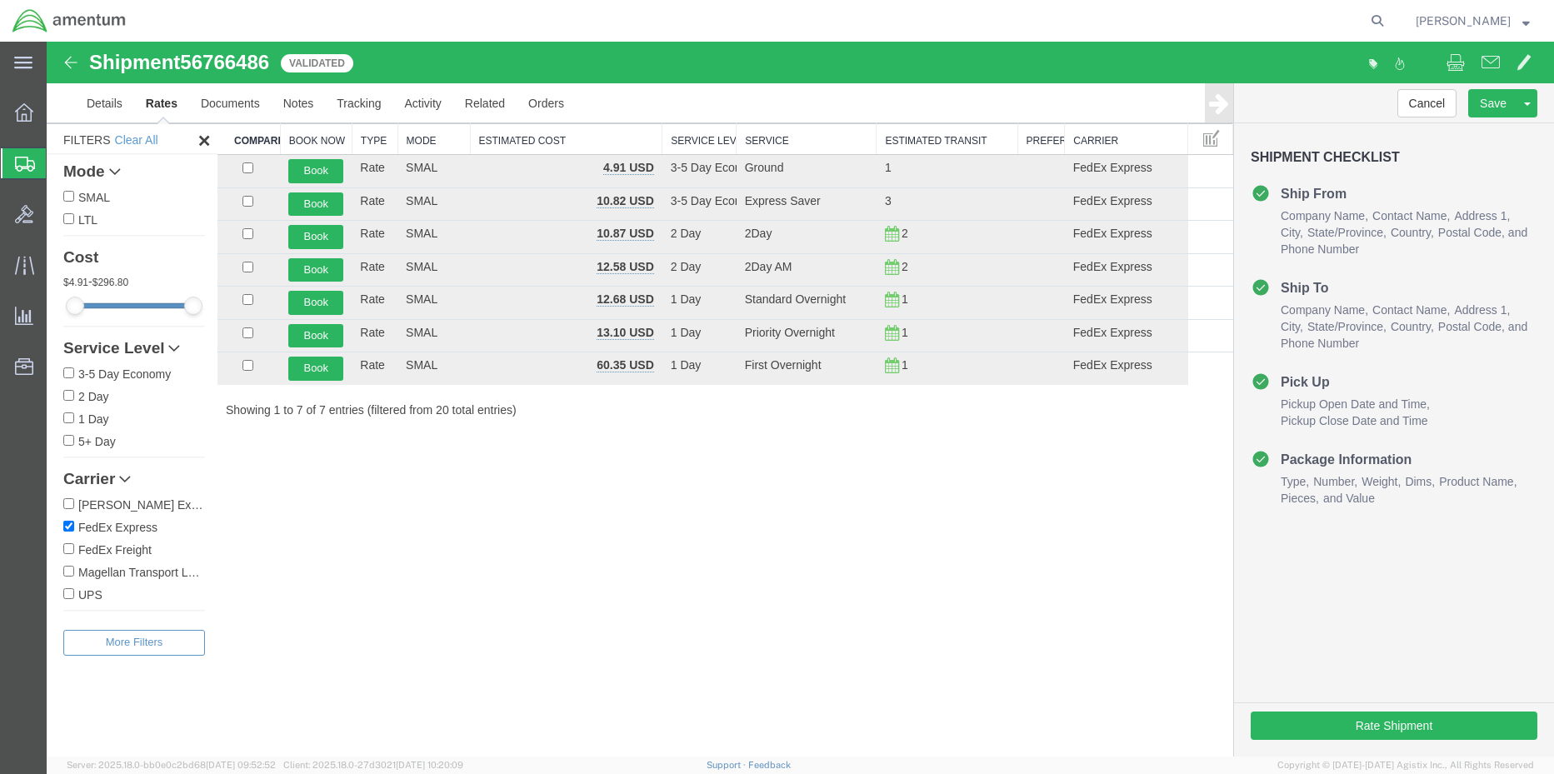
scroll to position [0, 0]
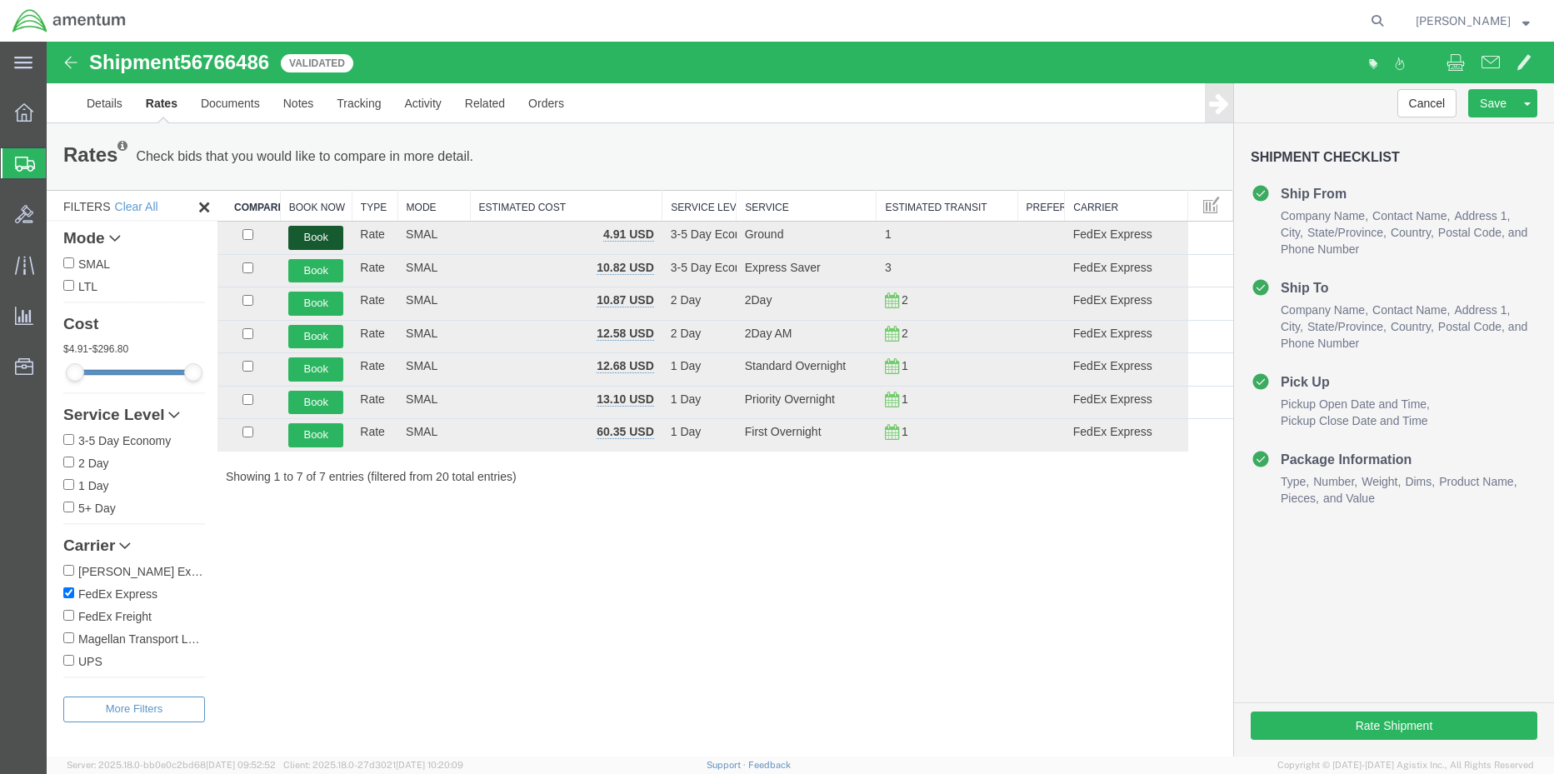
click at [301, 241] on button "Book" at bounding box center [315, 238] width 55 height 24
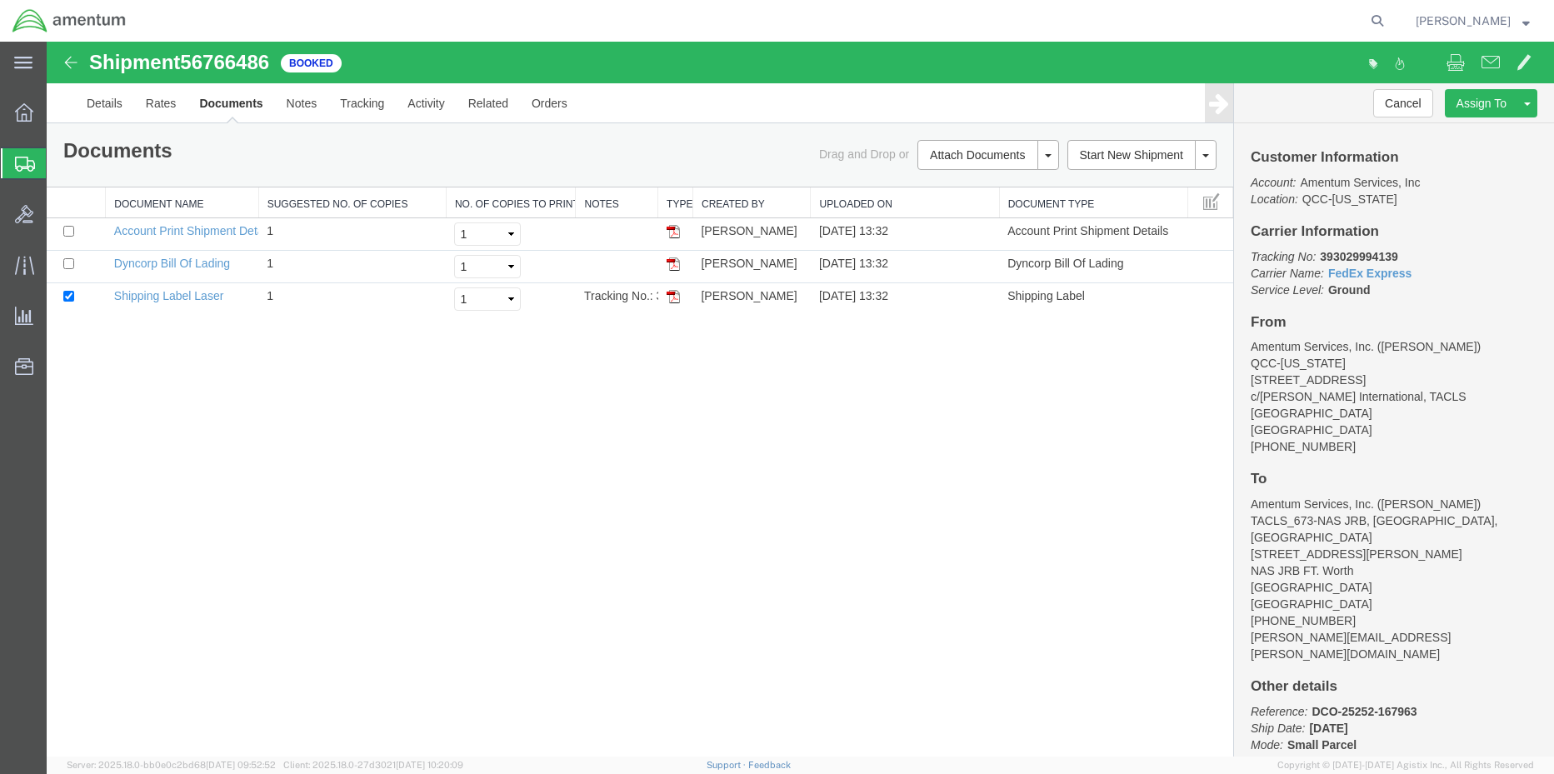
click at [1351, 256] on b "393029994139" at bounding box center [1358, 256] width 77 height 13
click at [1349, 256] on b "393029994139" at bounding box center [1358, 256] width 77 height 13
copy b "393029994139"
click at [675, 296] on img at bounding box center [672, 296] width 13 height 13
